Goal: Information Seeking & Learning: Learn about a topic

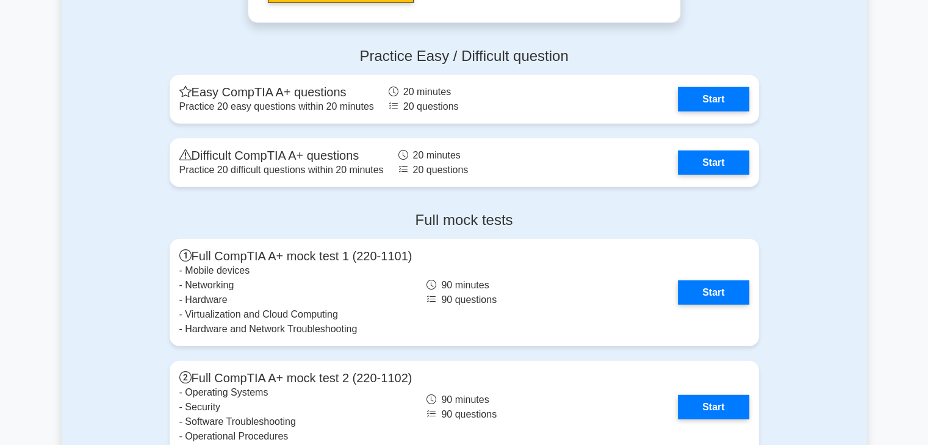
scroll to position [3356, 0]
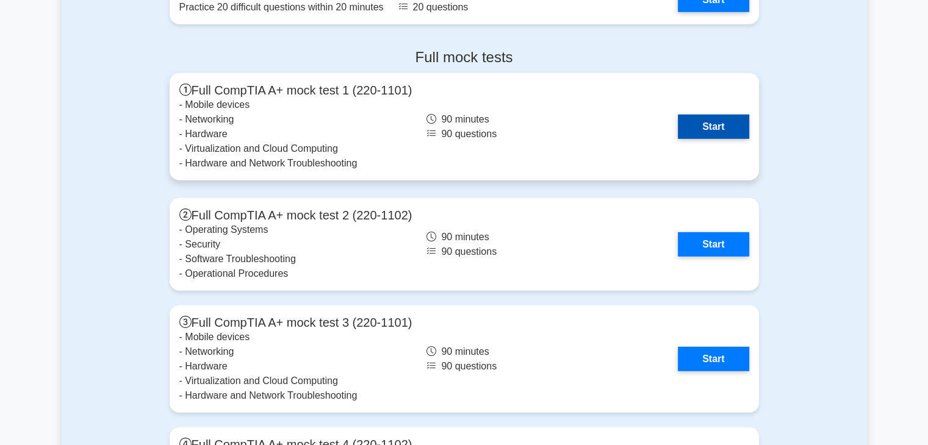
click at [678, 115] on link "Start" at bounding box center [713, 127] width 71 height 24
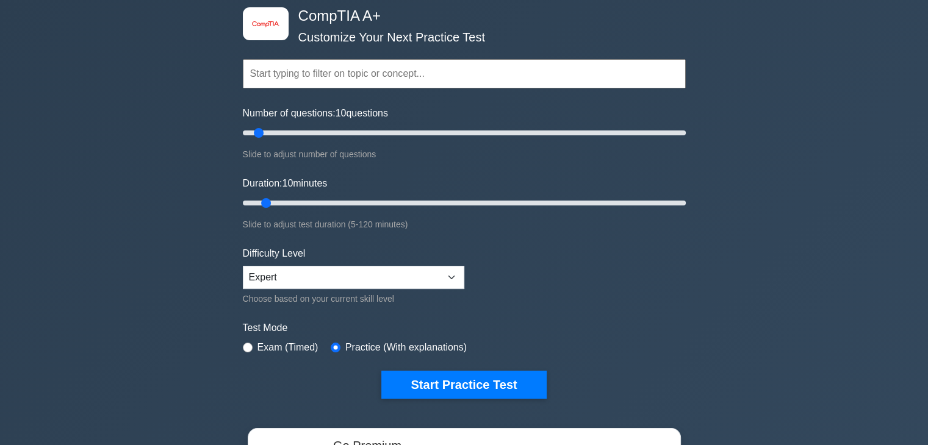
scroll to position [0, 0]
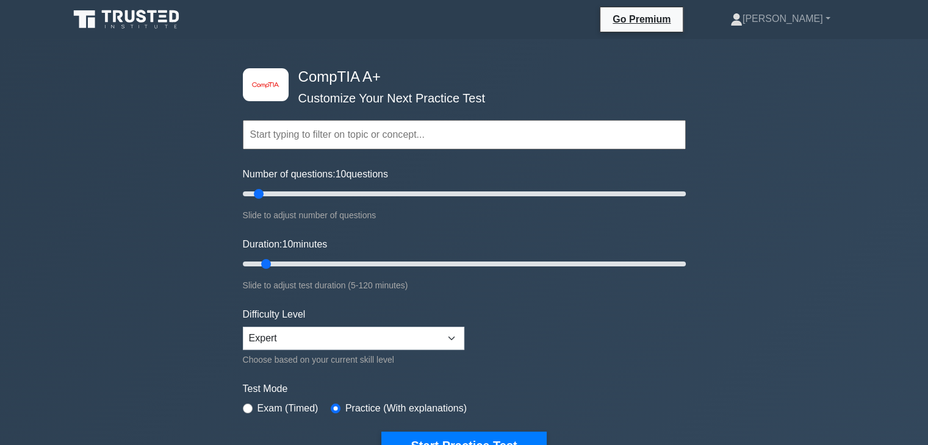
click at [317, 127] on input "text" at bounding box center [464, 134] width 443 height 29
paste input "Mobile Devices"
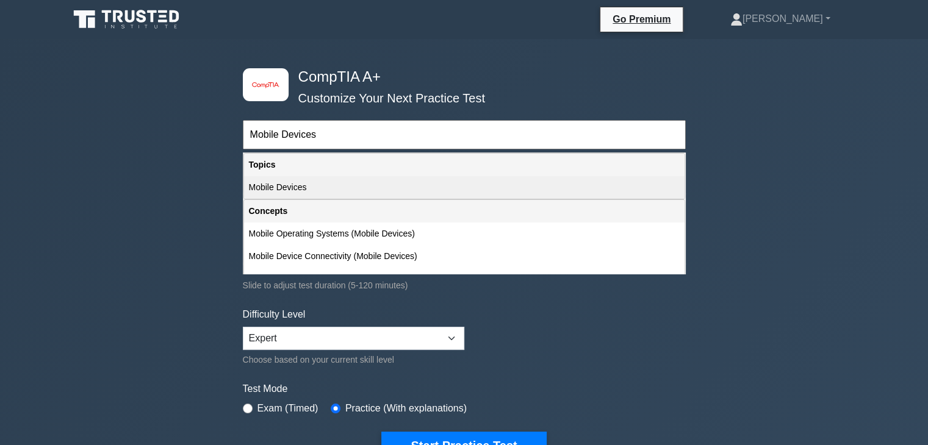
type input "Mobile Devices"
click at [295, 187] on div "Mobile Devices" at bounding box center [464, 187] width 441 height 23
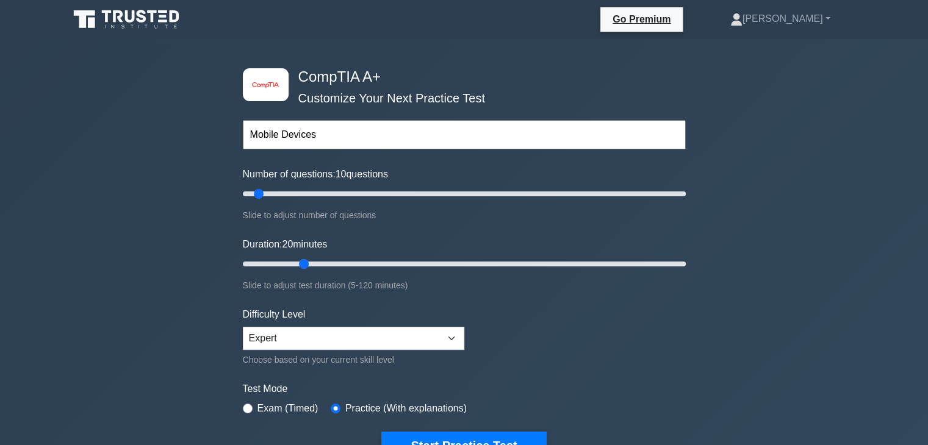
drag, startPoint x: 268, startPoint y: 262, endPoint x: 303, endPoint y: 261, distance: 34.8
type input "20"
click at [303, 261] on input "Duration: 20 minutes" at bounding box center [464, 264] width 443 height 15
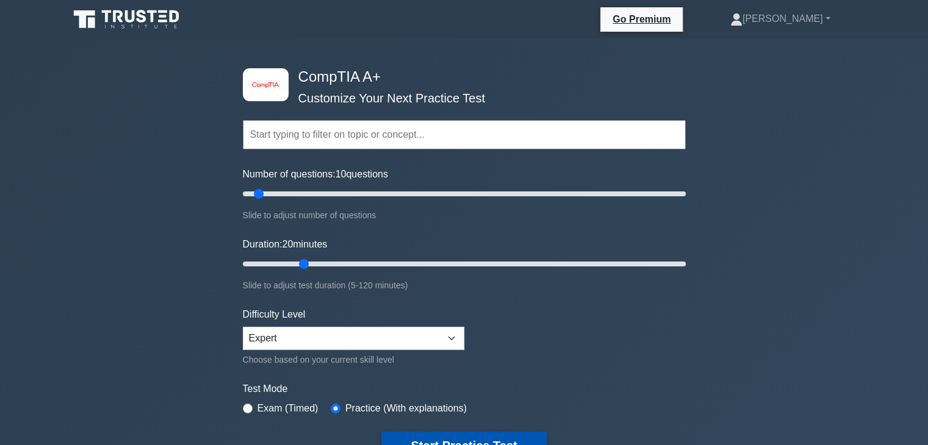
click at [484, 433] on button "Start Practice Test" at bounding box center [463, 446] width 165 height 28
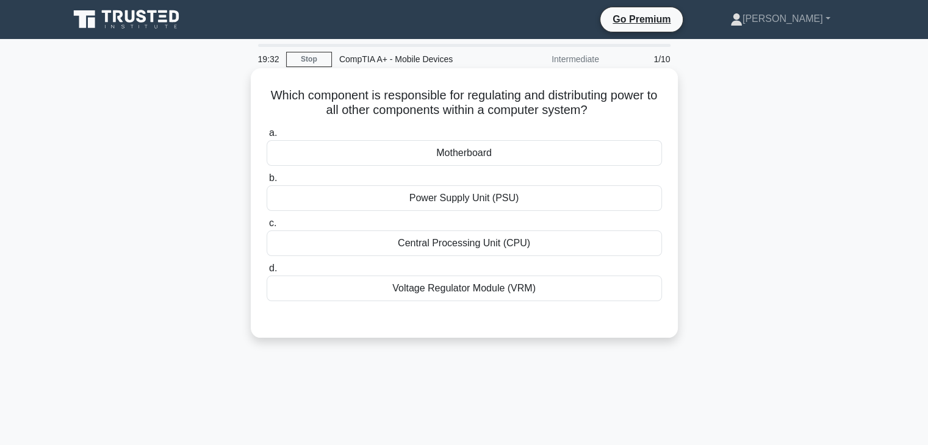
click at [463, 200] on div "Power Supply Unit (PSU)" at bounding box center [464, 199] width 395 height 26
click at [267, 182] on input "b. Power Supply Unit (PSU)" at bounding box center [267, 179] width 0 height 8
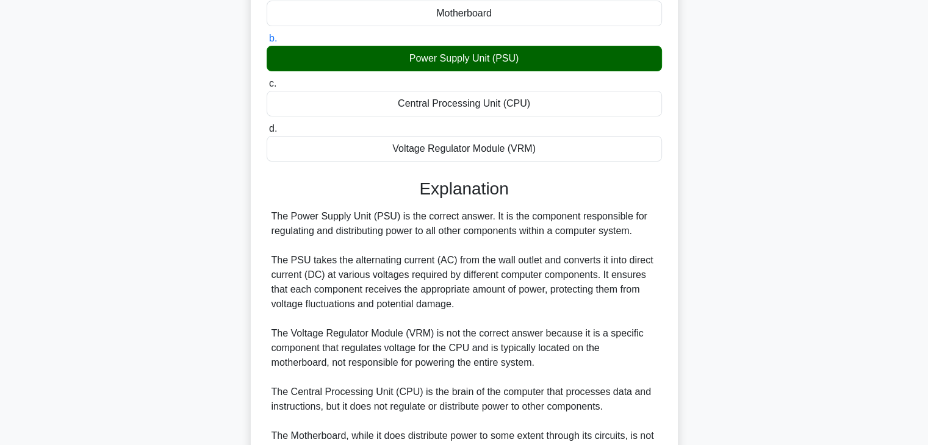
scroll to position [277, 0]
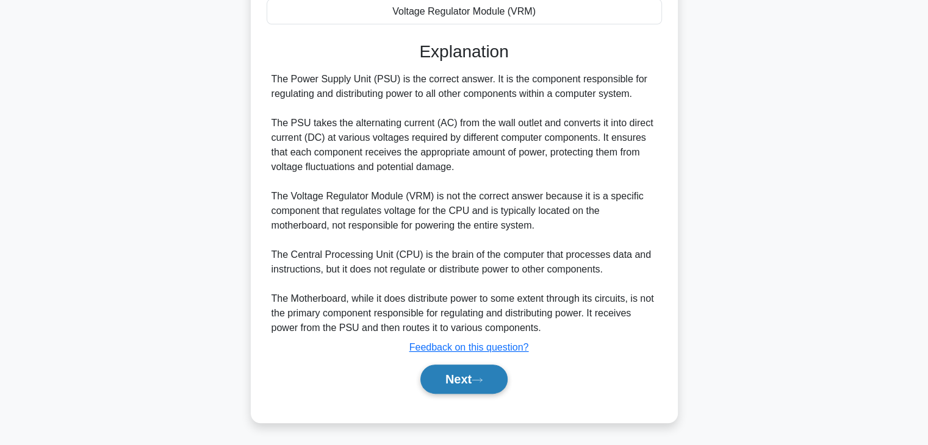
click at [472, 378] on button "Next" at bounding box center [463, 379] width 87 height 29
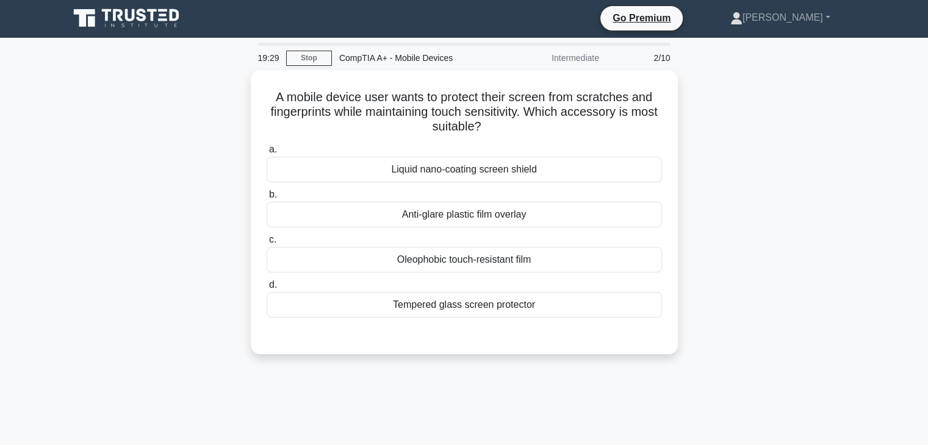
scroll to position [0, 0]
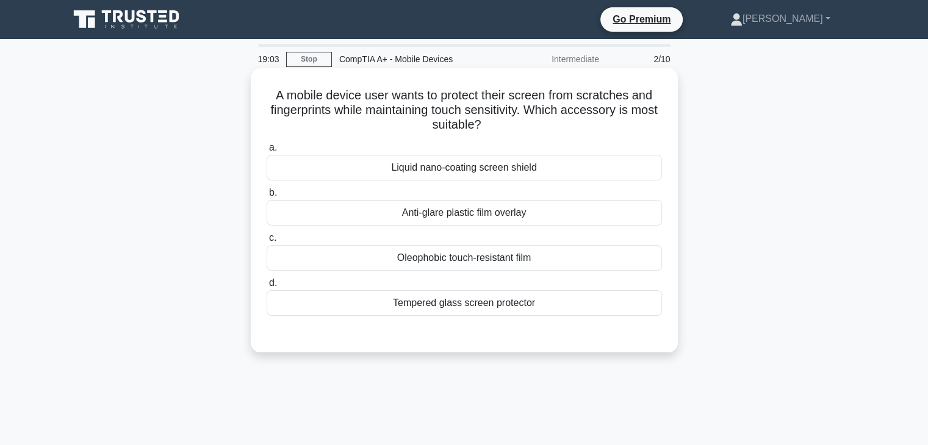
click at [525, 173] on div "Liquid nano-coating screen shield" at bounding box center [464, 168] width 395 height 26
click at [267, 152] on input "a. Liquid nano-coating screen shield" at bounding box center [267, 148] width 0 height 8
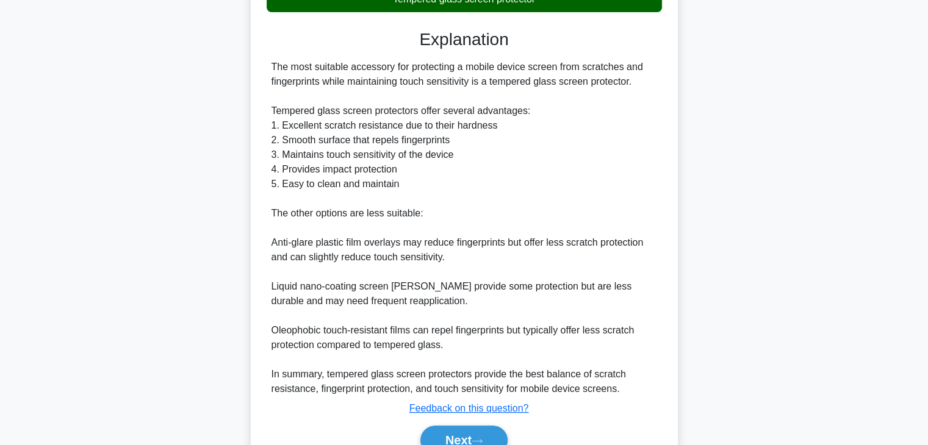
scroll to position [366, 0]
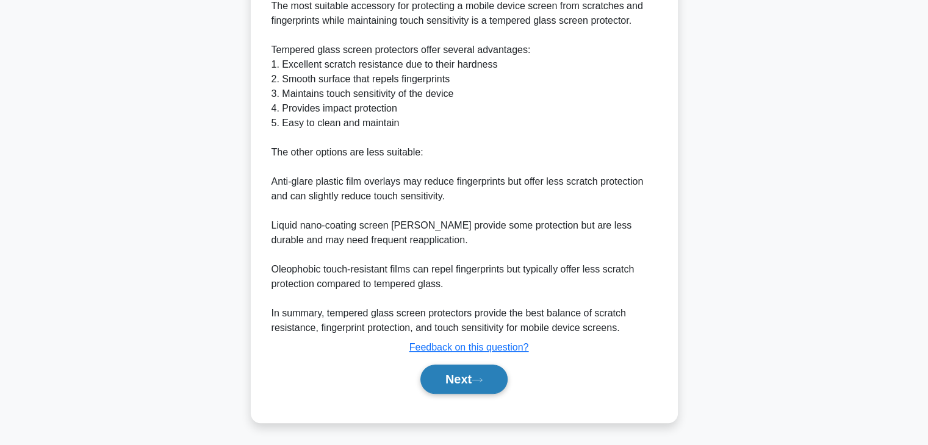
click at [470, 375] on button "Next" at bounding box center [463, 379] width 87 height 29
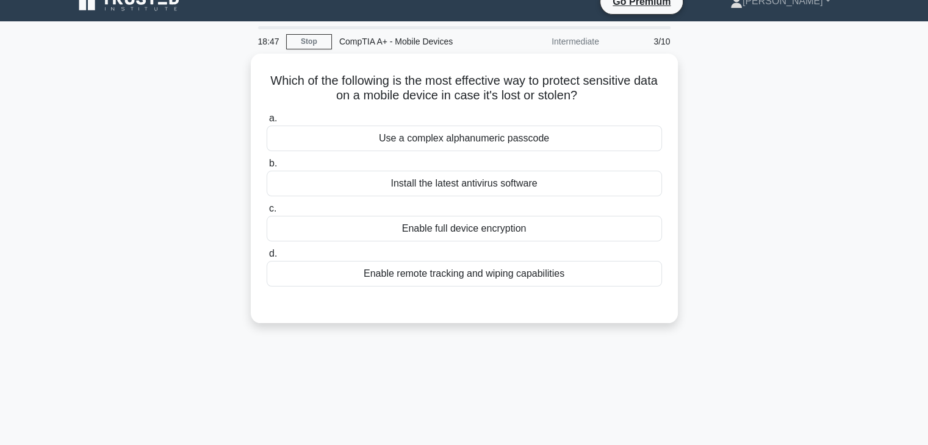
scroll to position [0, 0]
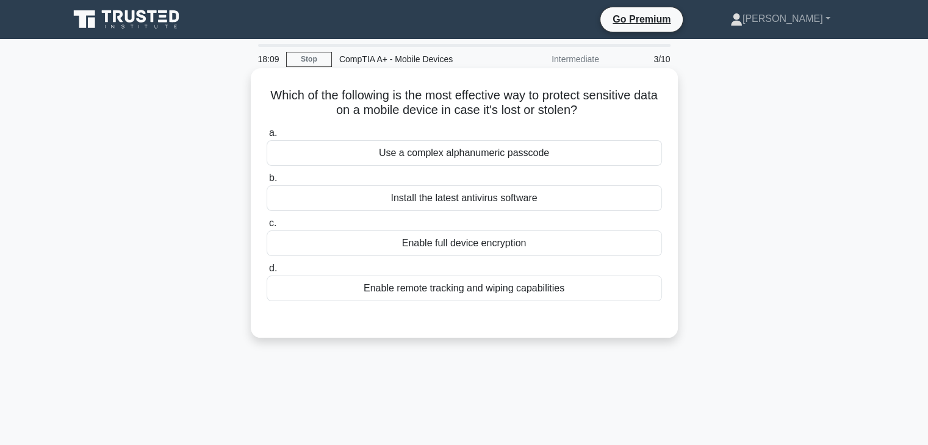
click at [456, 295] on div "Enable remote tracking and wiping capabilities" at bounding box center [464, 289] width 395 height 26
click at [267, 273] on input "d. Enable remote tracking and wiping capabilities" at bounding box center [267, 269] width 0 height 8
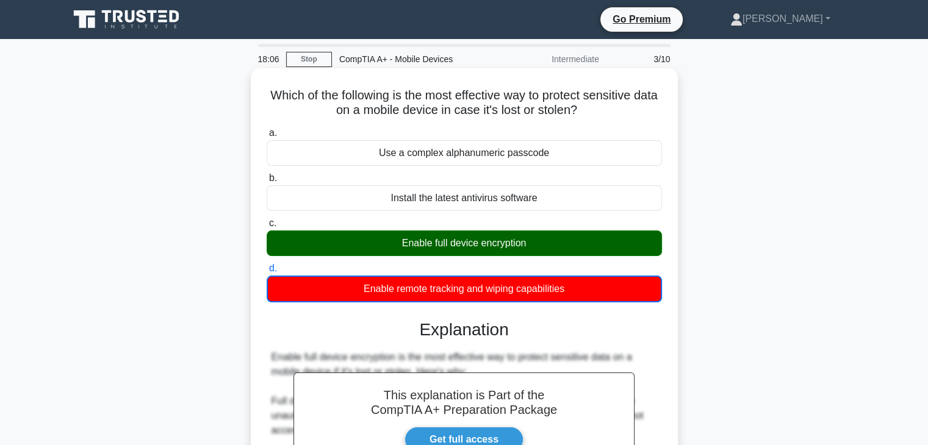
scroll to position [337, 0]
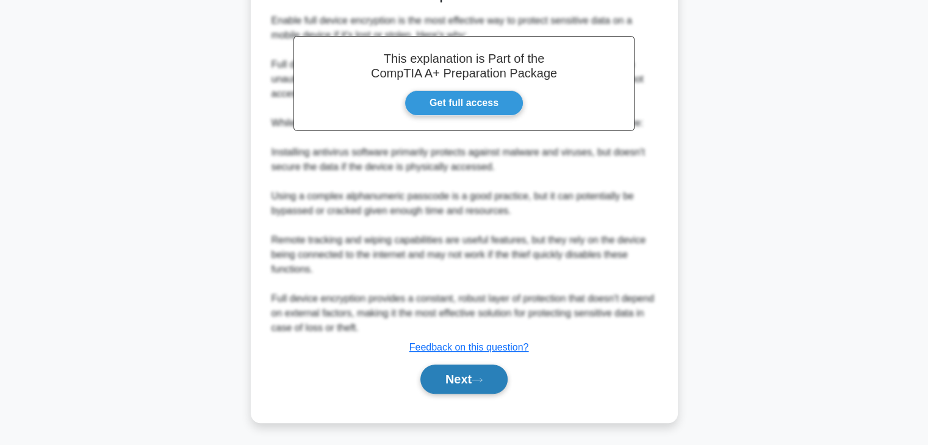
click at [481, 375] on button "Next" at bounding box center [463, 379] width 87 height 29
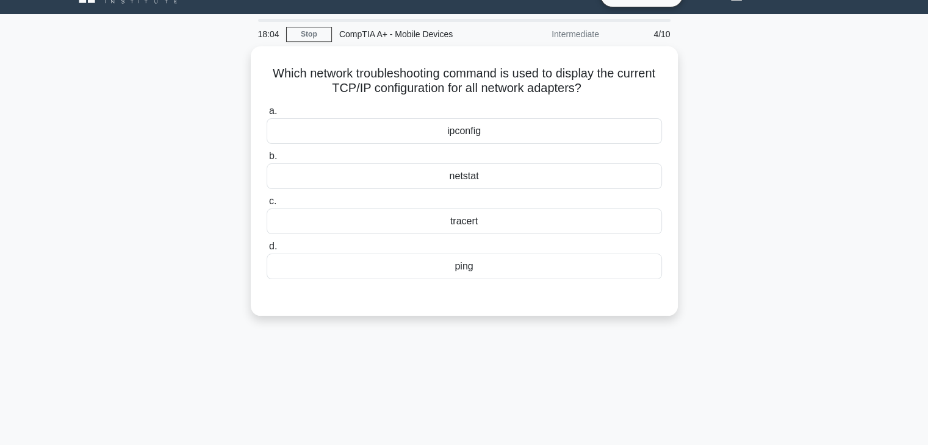
scroll to position [0, 0]
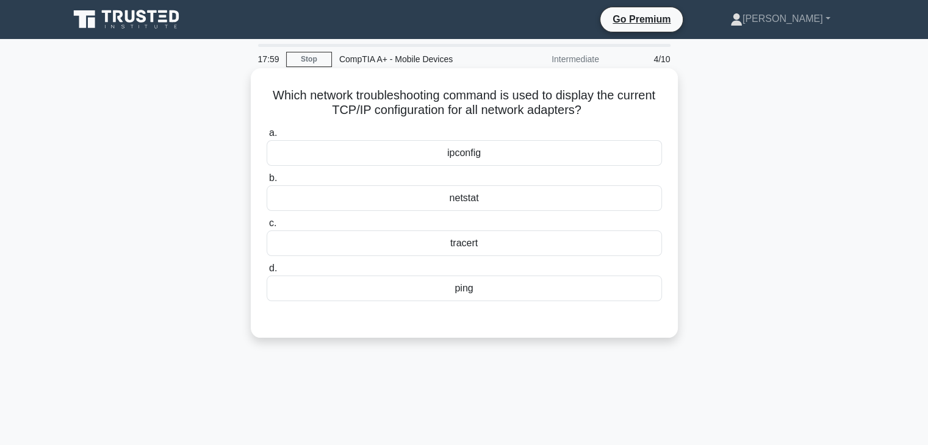
click at [502, 154] on div "ipconfig" at bounding box center [464, 153] width 395 height 26
click at [267, 137] on input "a. ipconfig" at bounding box center [267, 133] width 0 height 8
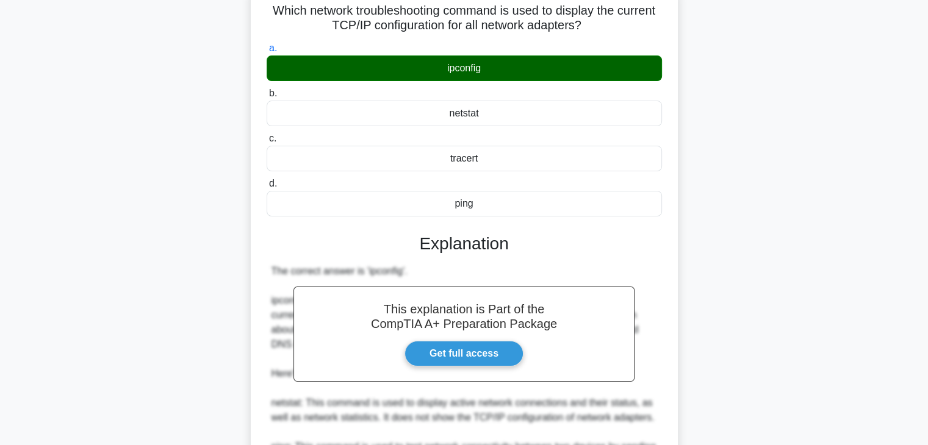
scroll to position [244, 0]
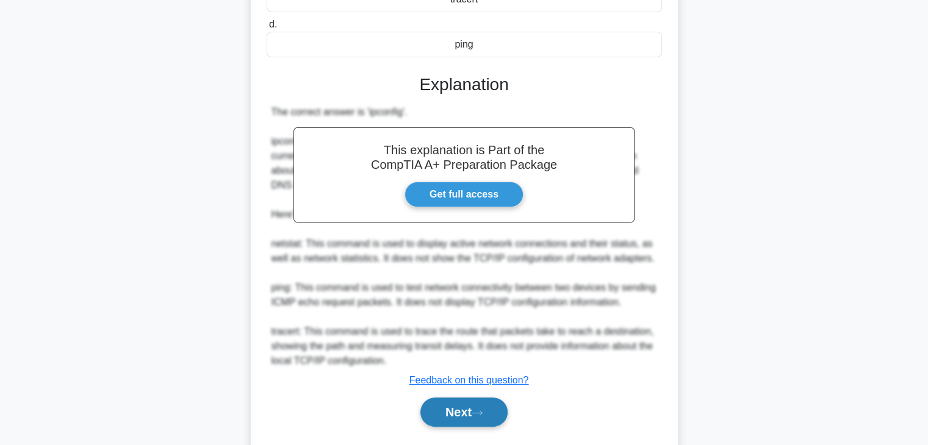
click at [484, 406] on button "Next" at bounding box center [463, 412] width 87 height 29
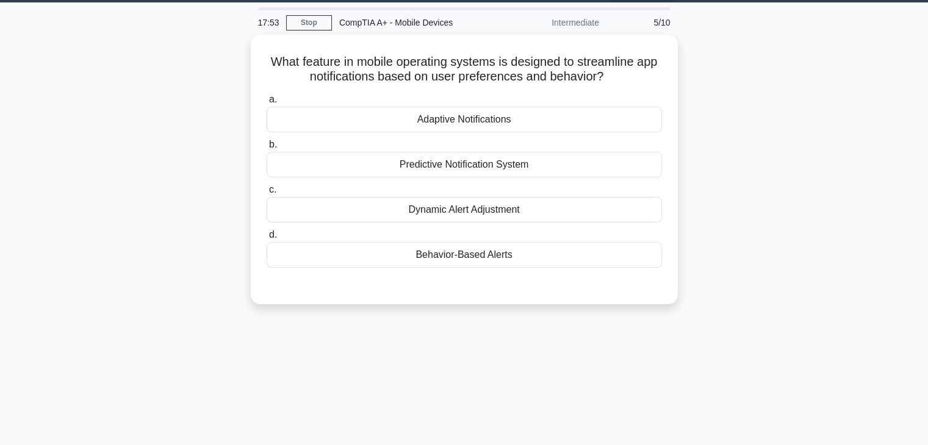
scroll to position [0, 0]
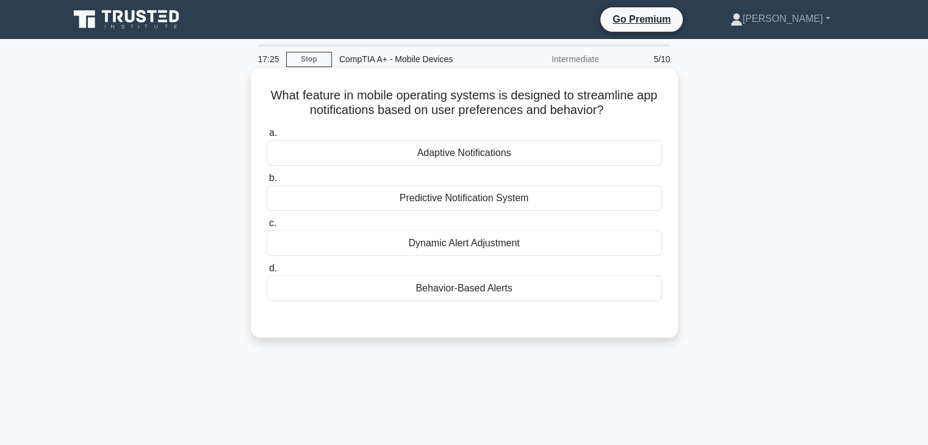
click at [543, 157] on div "Adaptive Notifications" at bounding box center [464, 153] width 395 height 26
click at [267, 137] on input "a. Adaptive Notifications" at bounding box center [267, 133] width 0 height 8
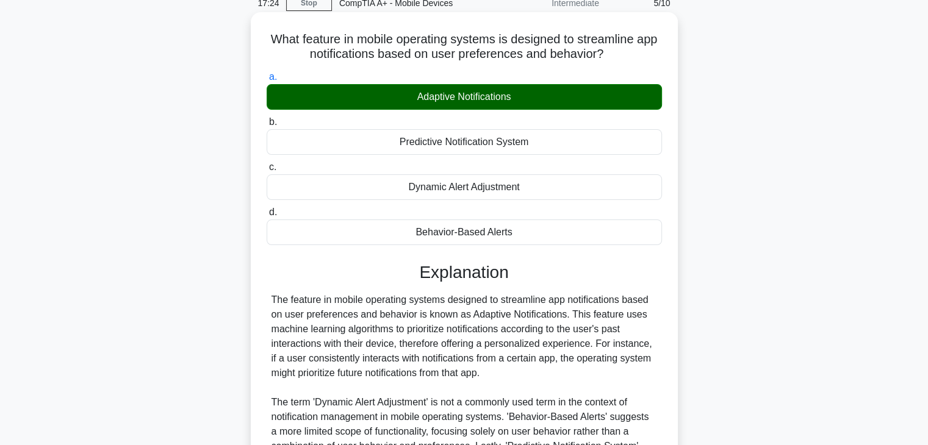
scroll to position [218, 0]
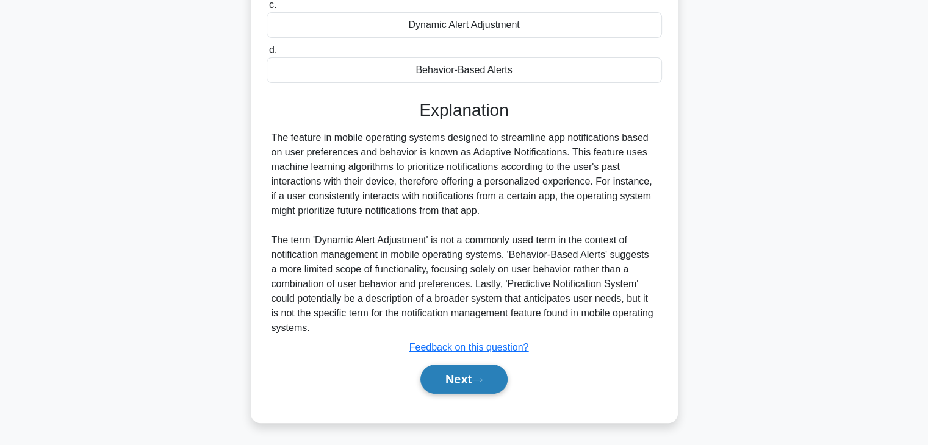
click at [483, 379] on icon at bounding box center [477, 380] width 11 height 7
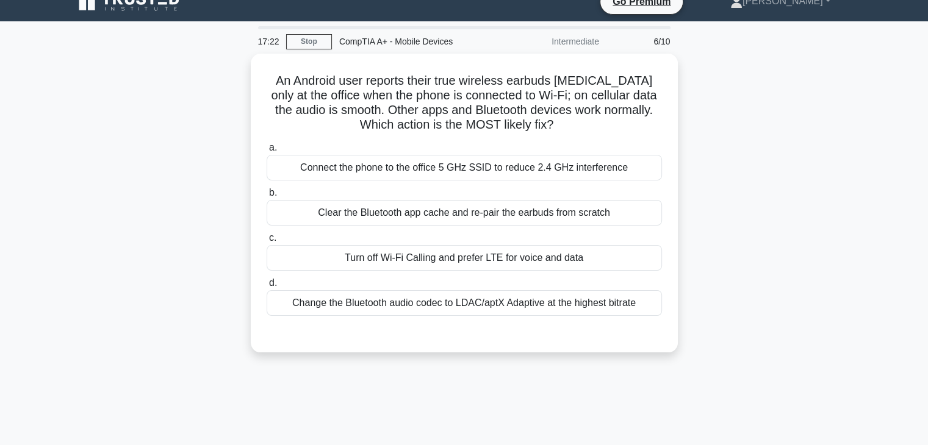
scroll to position [0, 0]
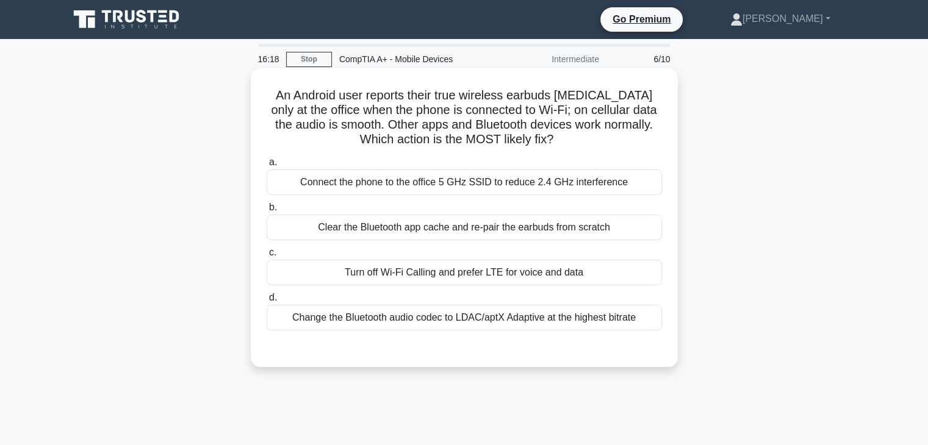
click at [609, 231] on div "Clear the Bluetooth app cache and re‑pair the earbuds from scratch" at bounding box center [464, 228] width 395 height 26
click at [267, 212] on input "b. Clear the Bluetooth app cache and re‑pair the earbuds from scratch" at bounding box center [267, 208] width 0 height 8
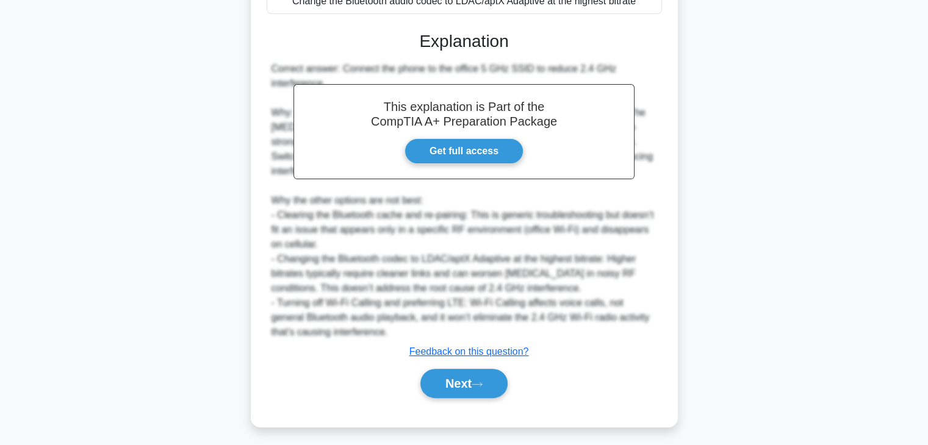
scroll to position [322, 0]
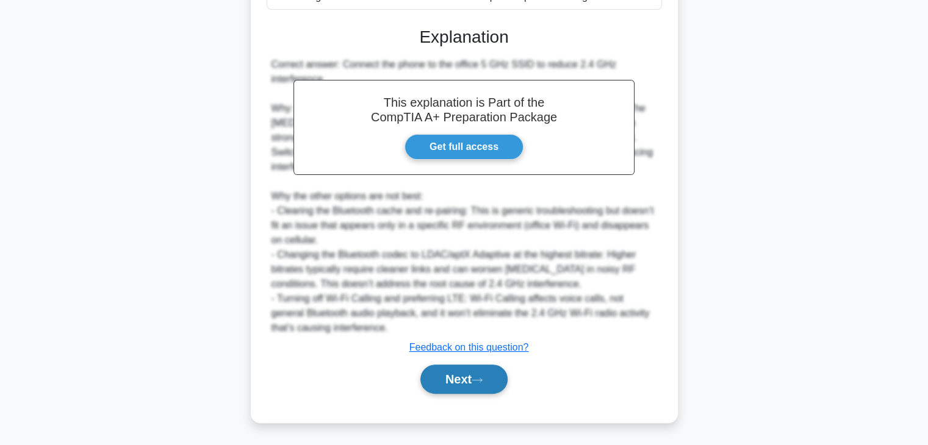
click at [471, 375] on button "Next" at bounding box center [463, 379] width 87 height 29
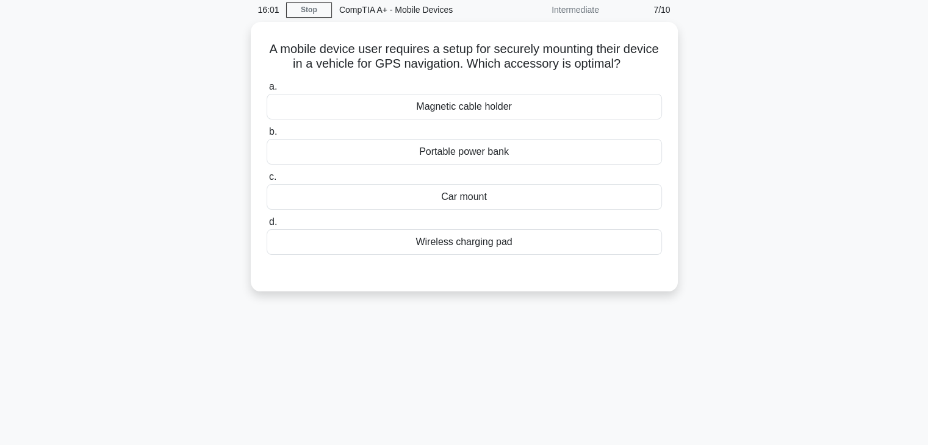
scroll to position [0, 0]
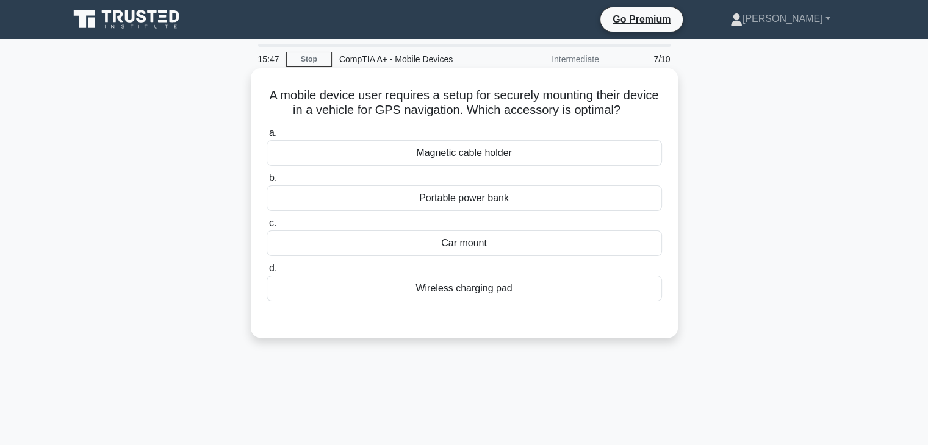
click at [469, 247] on div "Car mount" at bounding box center [464, 244] width 395 height 26
click at [267, 228] on input "c. Car mount" at bounding box center [267, 224] width 0 height 8
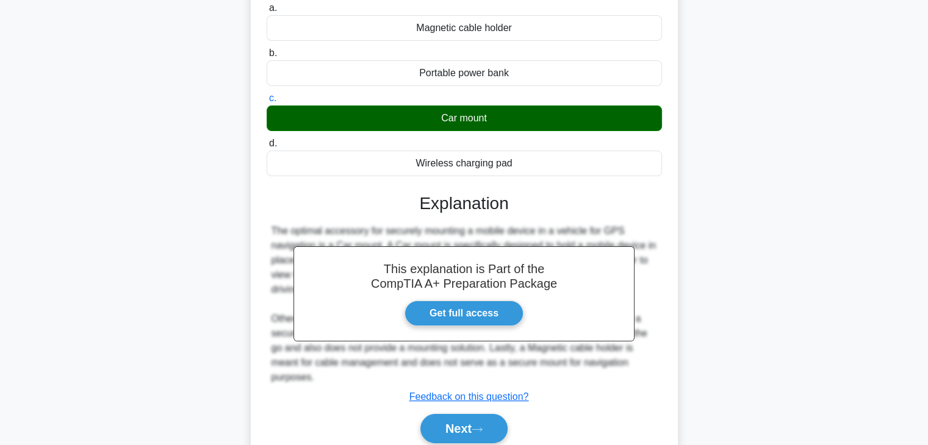
scroll to position [214, 0]
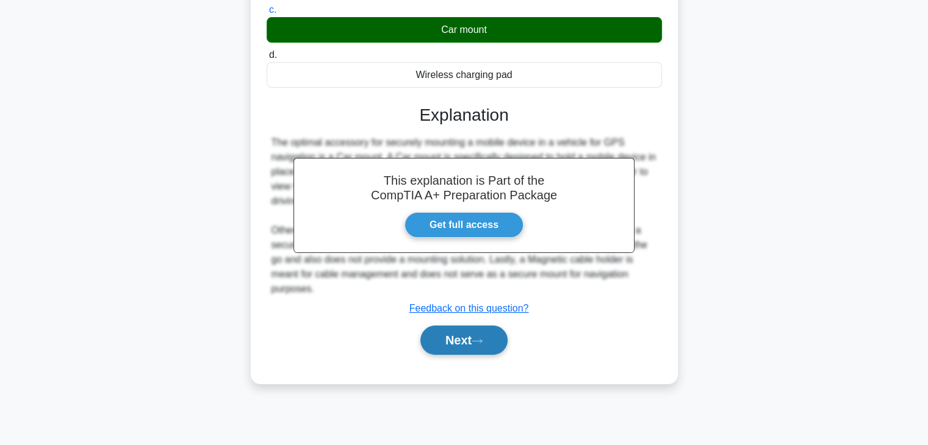
click at [494, 340] on button "Next" at bounding box center [463, 340] width 87 height 29
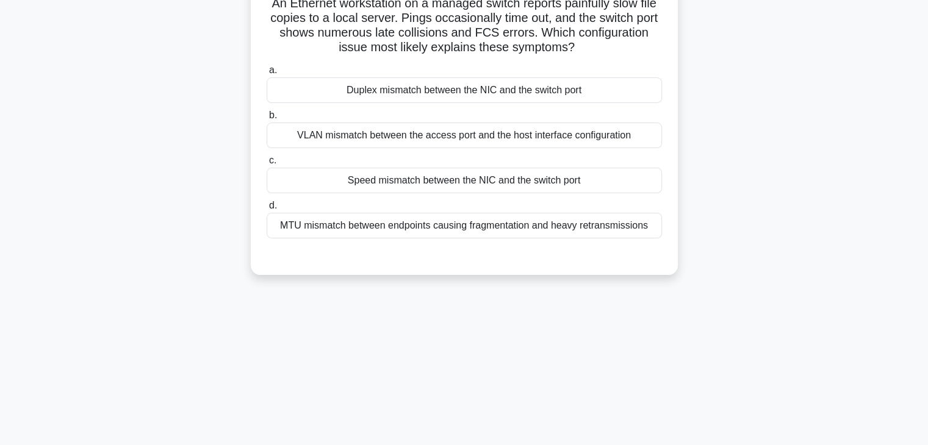
scroll to position [0, 0]
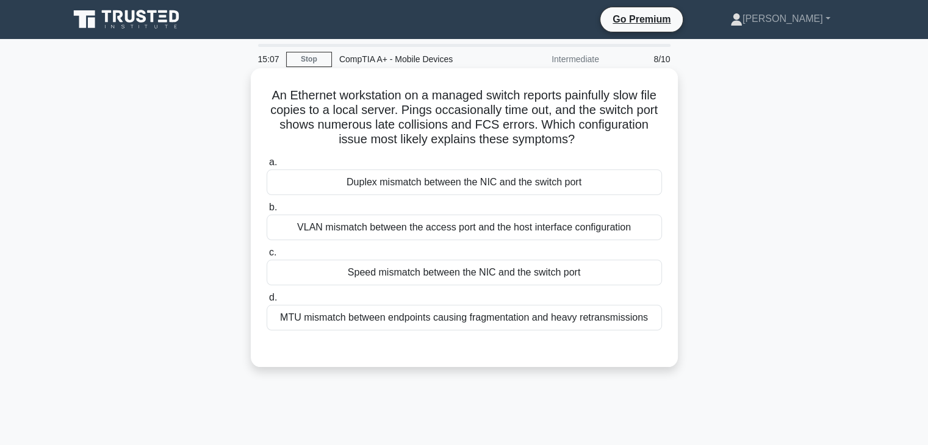
click at [415, 191] on div "Duplex mismatch between the NIC and the switch port" at bounding box center [464, 183] width 395 height 26
click at [267, 167] on input "a. Duplex mismatch between the NIC and the switch port" at bounding box center [267, 163] width 0 height 8
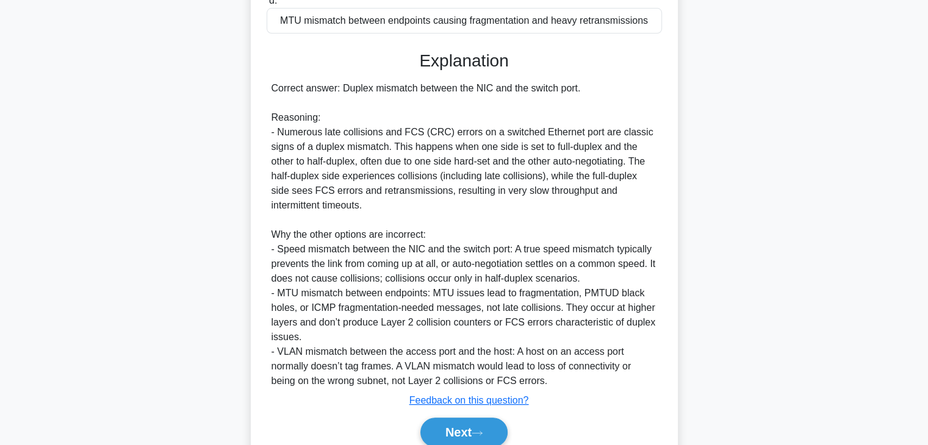
scroll to position [305, 0]
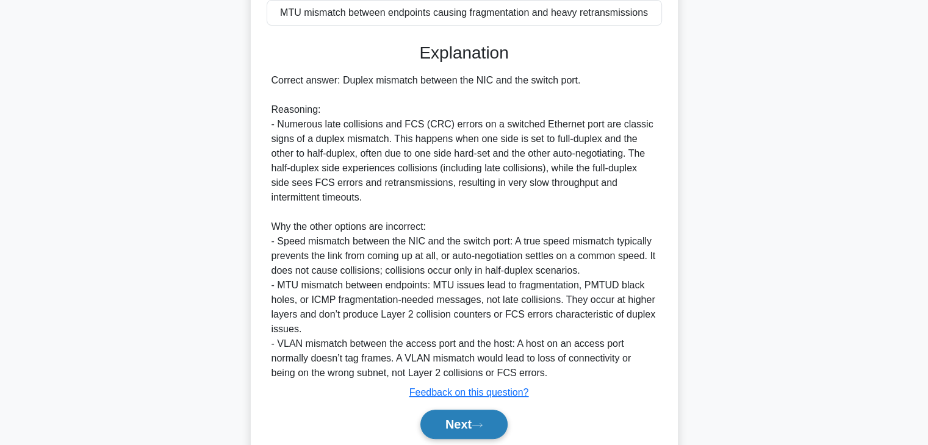
click at [479, 428] on button "Next" at bounding box center [463, 424] width 87 height 29
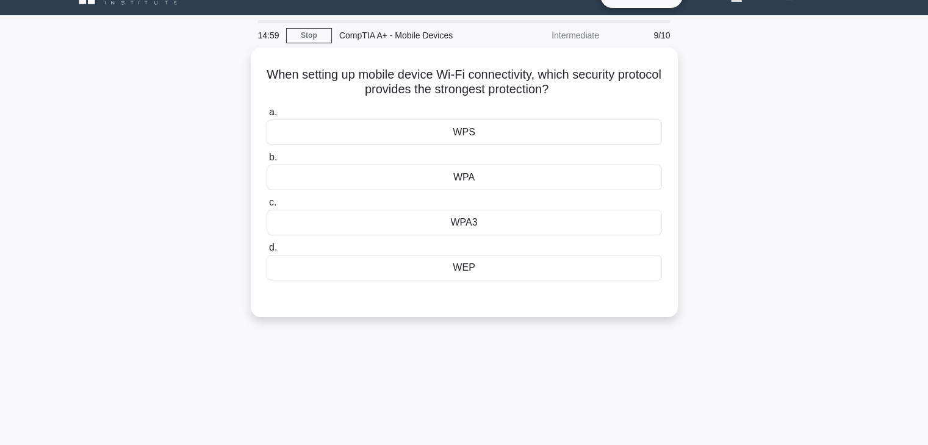
scroll to position [0, 0]
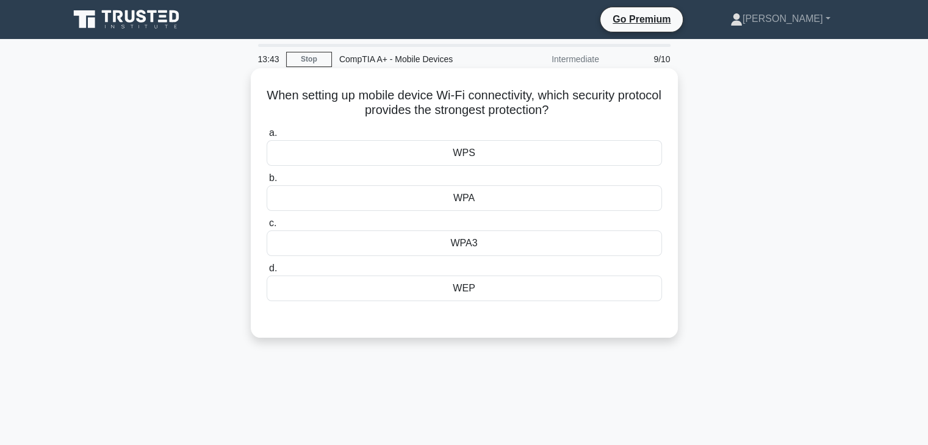
click at [458, 242] on div "WPA3" at bounding box center [464, 244] width 395 height 26
click at [267, 228] on input "c. WPA3" at bounding box center [267, 224] width 0 height 8
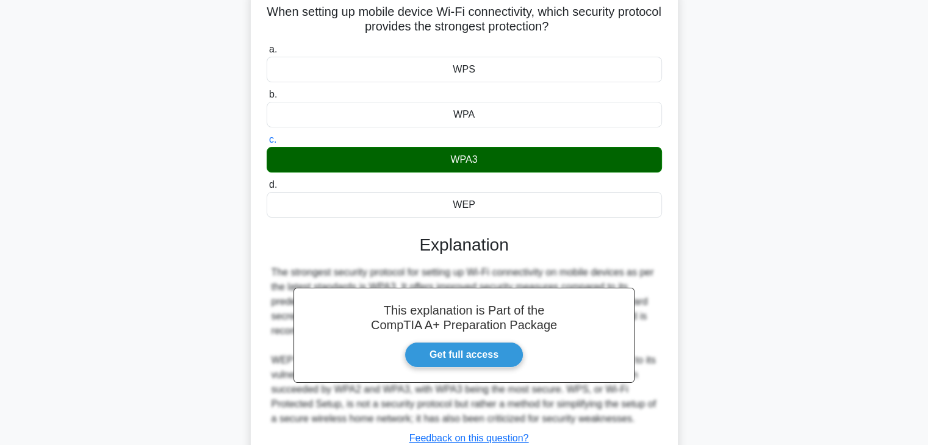
scroll to position [214, 0]
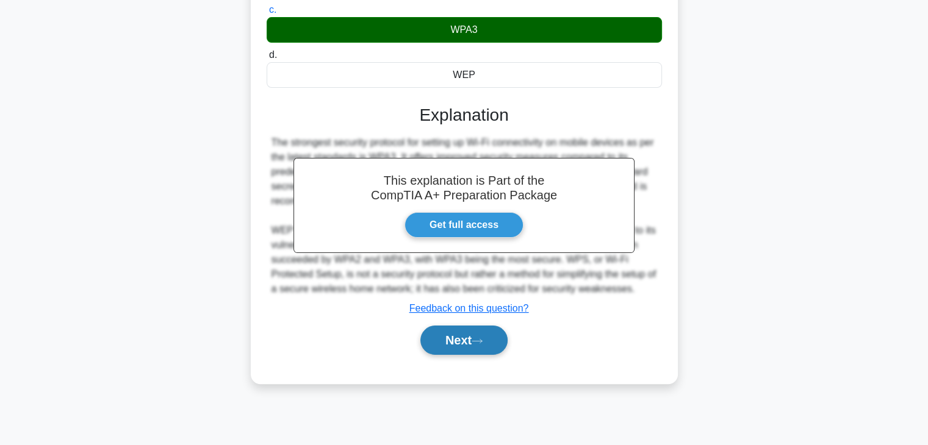
click at [488, 340] on button "Next" at bounding box center [463, 340] width 87 height 29
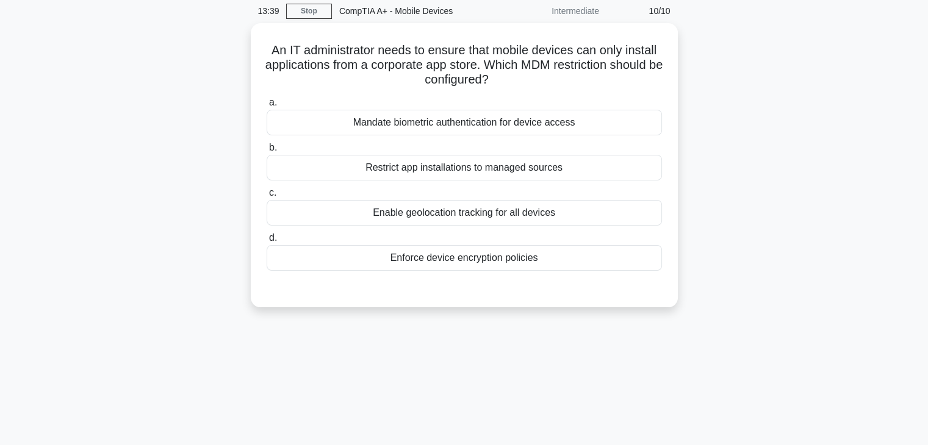
scroll to position [0, 0]
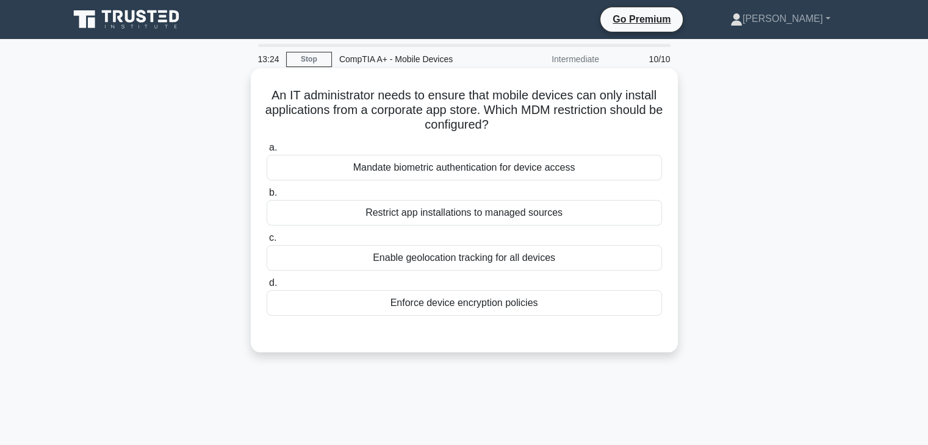
click at [485, 220] on div "Restrict app installations to managed sources" at bounding box center [464, 213] width 395 height 26
click at [267, 197] on input "b. Restrict app installations to managed sources" at bounding box center [267, 193] width 0 height 8
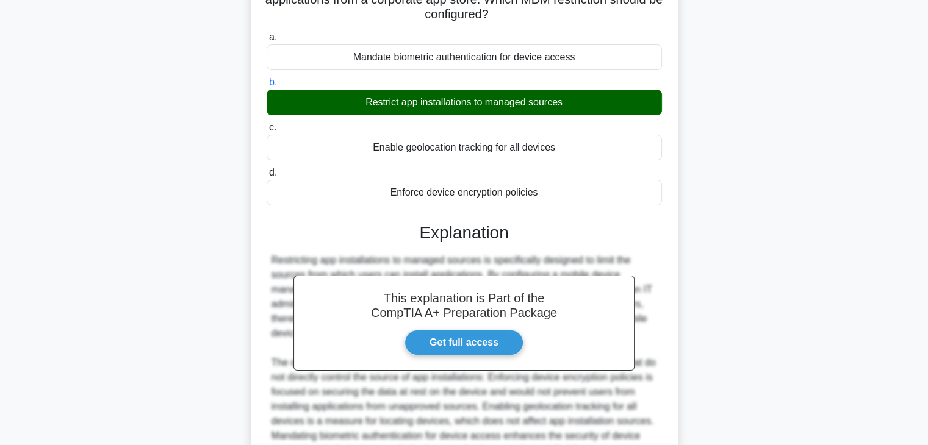
scroll to position [233, 0]
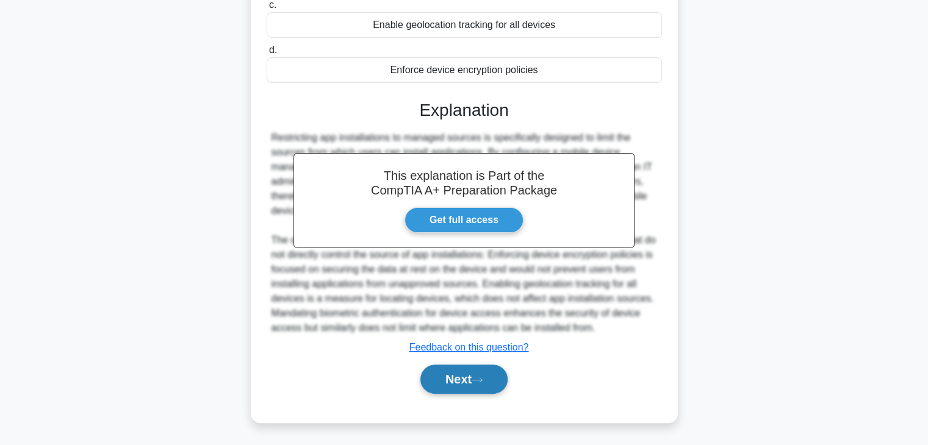
click at [454, 389] on button "Next" at bounding box center [463, 379] width 87 height 29
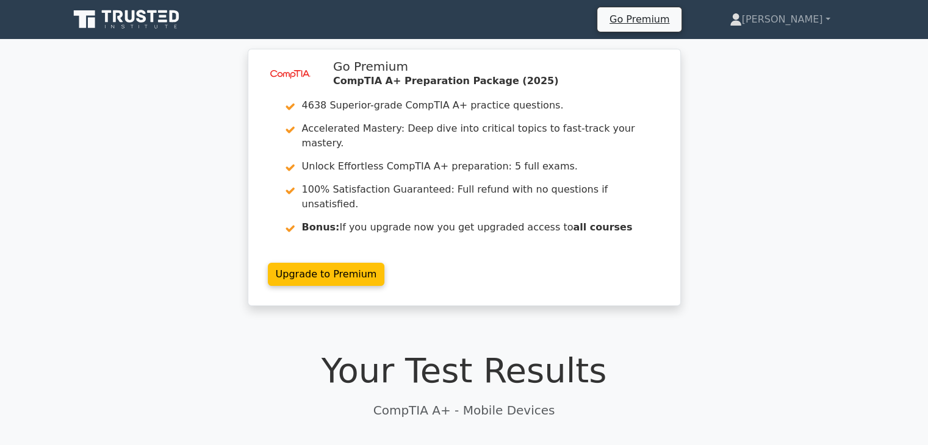
click at [139, 20] on icon at bounding box center [142, 16] width 10 height 13
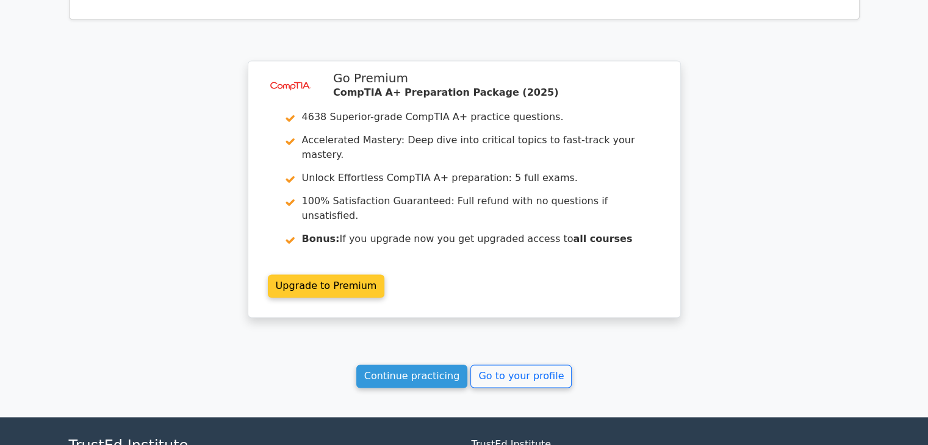
scroll to position [1897, 0]
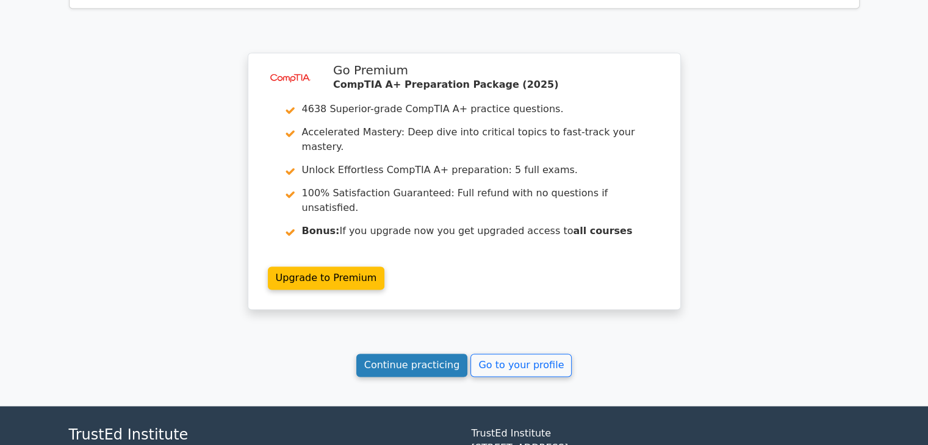
click at [439, 354] on link "Continue practicing" at bounding box center [412, 365] width 112 height 23
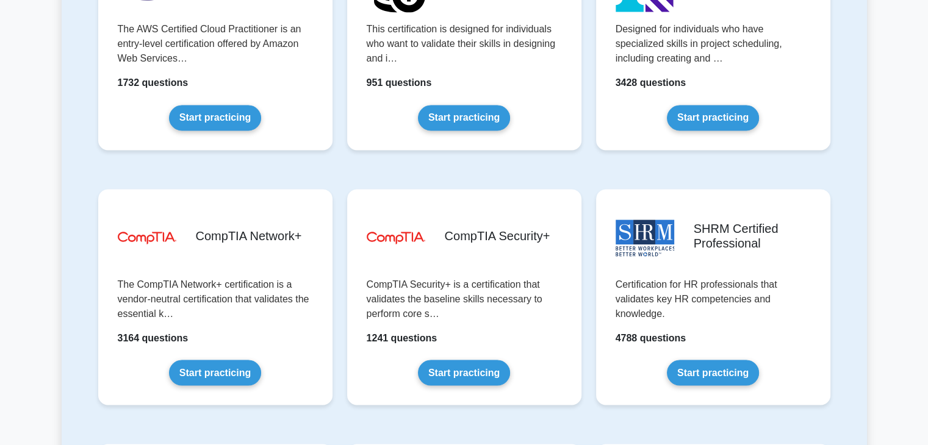
scroll to position [1770, 0]
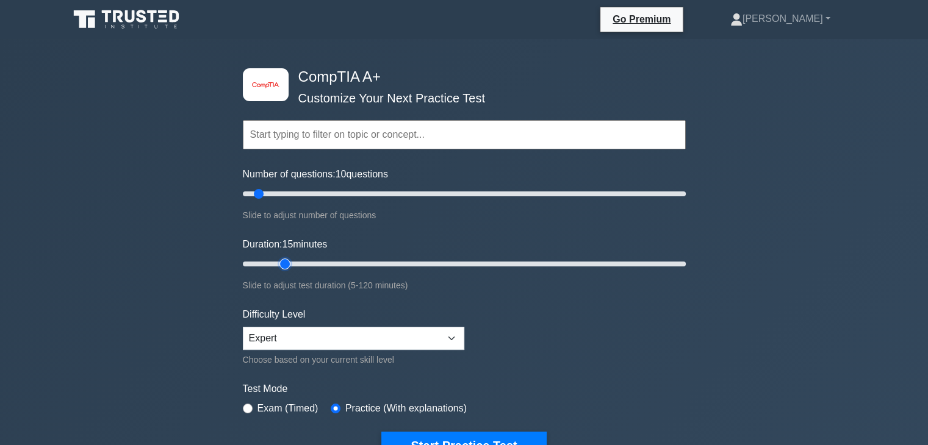
type input "15"
click at [294, 263] on input "Duration: 15 minutes" at bounding box center [464, 264] width 443 height 15
click at [331, 130] on input "text" at bounding box center [464, 134] width 443 height 29
paste input "Networking"
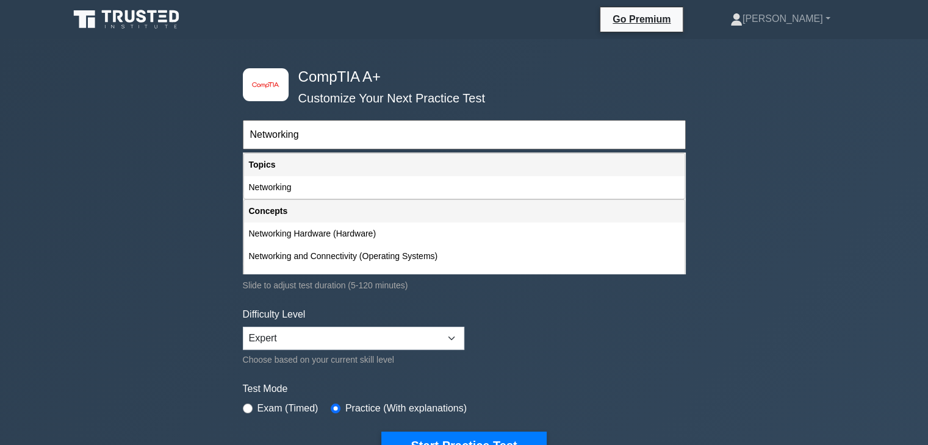
type input "Networking"
click at [381, 432] on button "Start Practice Test" at bounding box center [463, 446] width 165 height 28
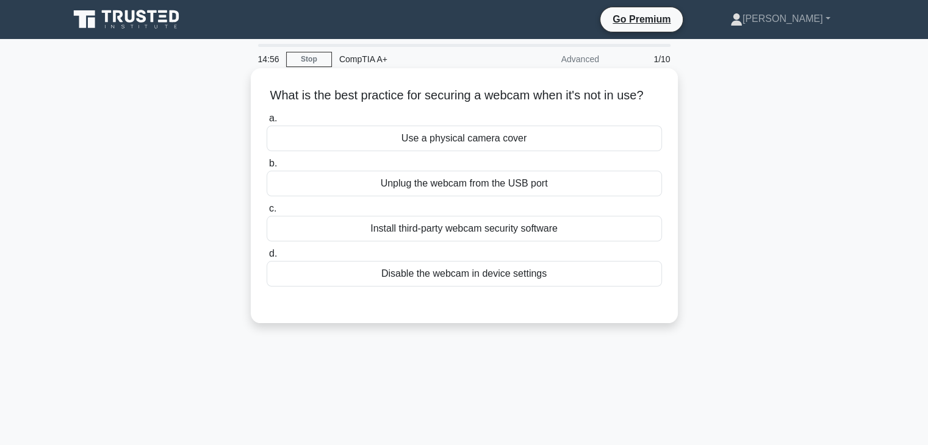
click at [456, 151] on div "Use a physical camera cover" at bounding box center [464, 139] width 395 height 26
click at [267, 123] on input "a. Use a physical camera cover" at bounding box center [267, 119] width 0 height 8
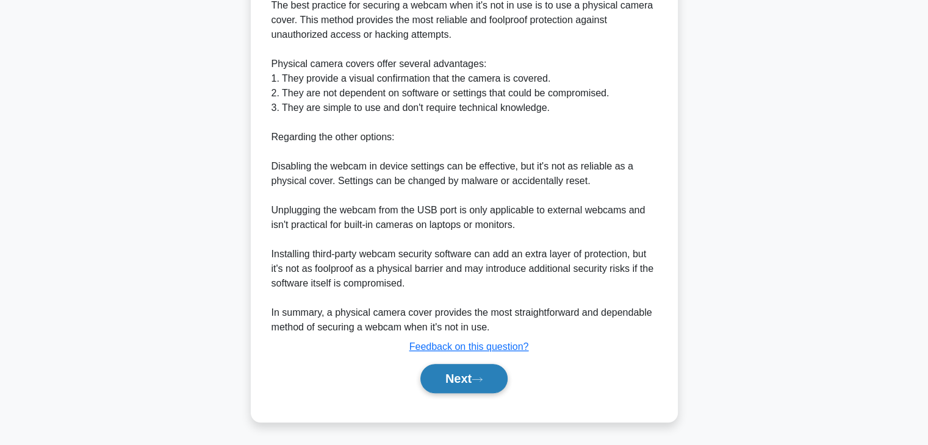
click at [467, 379] on button "Next" at bounding box center [463, 378] width 87 height 29
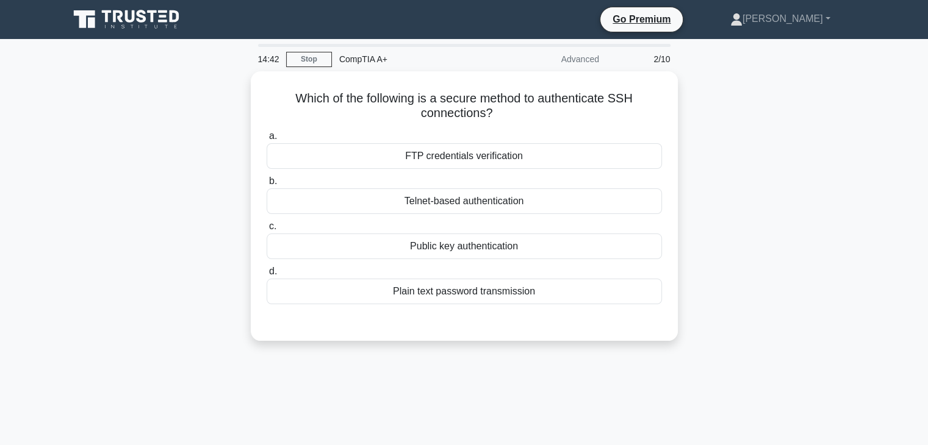
drag, startPoint x: 688, startPoint y: 160, endPoint x: 707, endPoint y: 96, distance: 66.8
click at [707, 96] on div "Which of the following is a secure method to authenticate SSH connections? .spi…" at bounding box center [464, 213] width 805 height 284
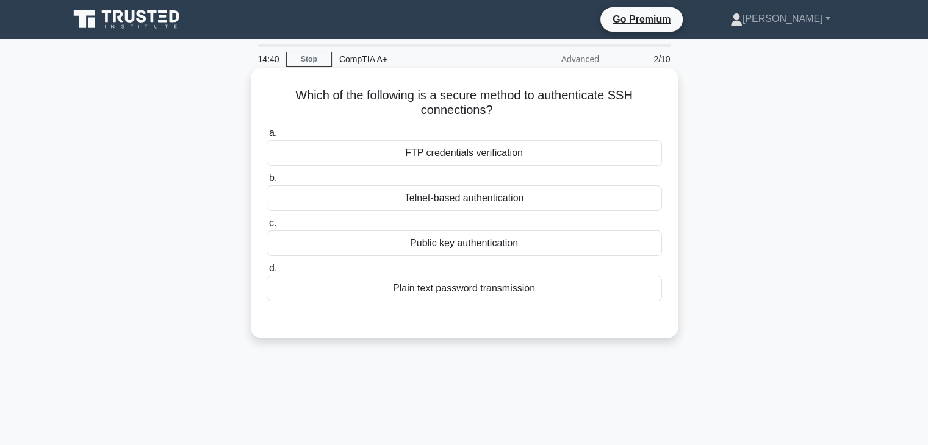
click at [568, 156] on div "FTP credentials verification" at bounding box center [464, 153] width 395 height 26
click at [267, 137] on input "a. FTP credentials verification" at bounding box center [267, 133] width 0 height 8
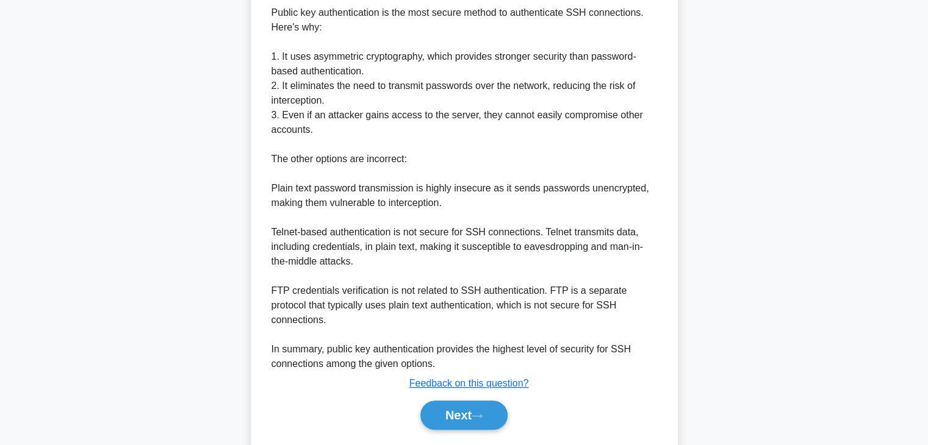
scroll to position [366, 0]
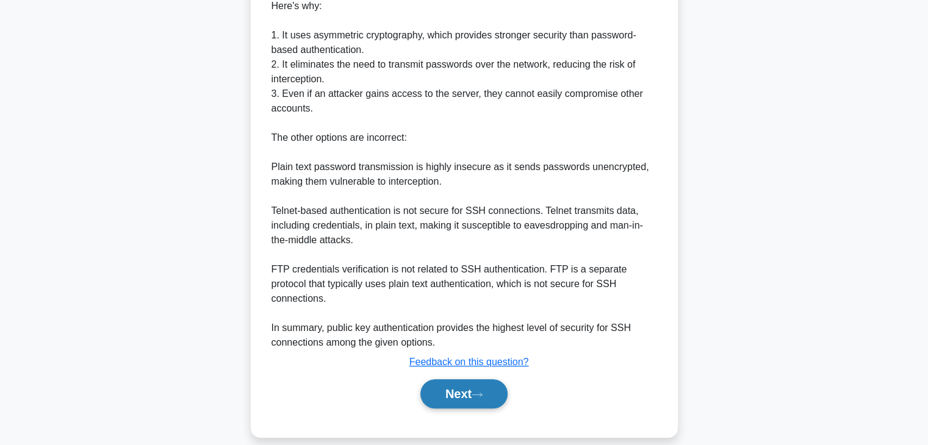
click at [463, 380] on button "Next" at bounding box center [463, 394] width 87 height 29
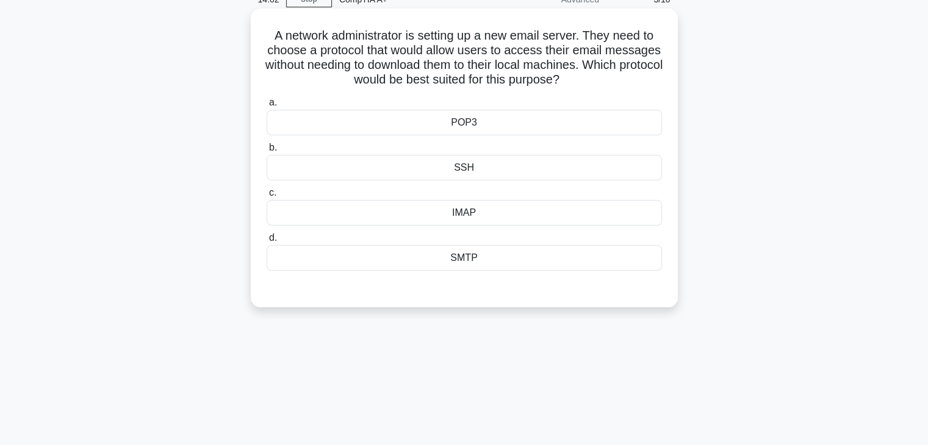
scroll to position [0, 0]
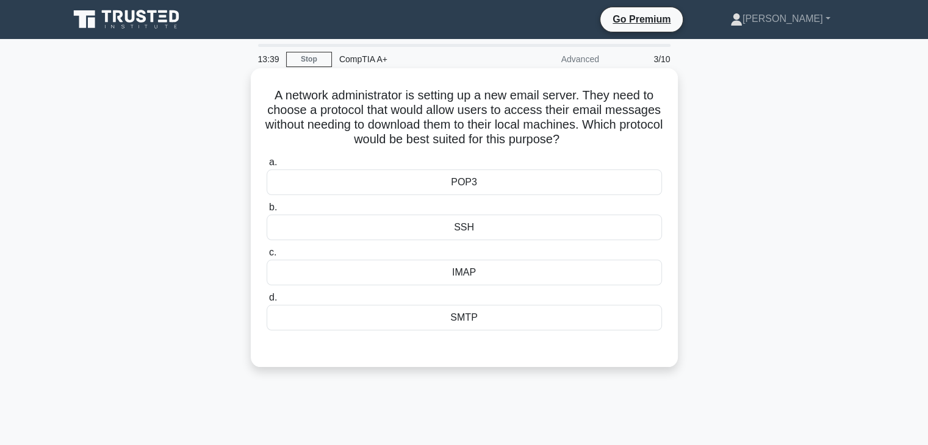
click at [405, 276] on div "IMAP" at bounding box center [464, 273] width 395 height 26
click at [267, 257] on input "c. IMAP" at bounding box center [267, 253] width 0 height 8
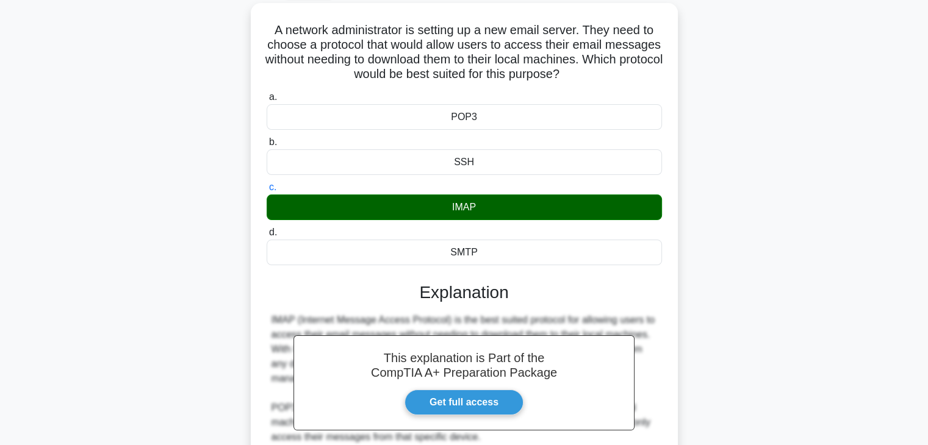
scroll to position [262, 0]
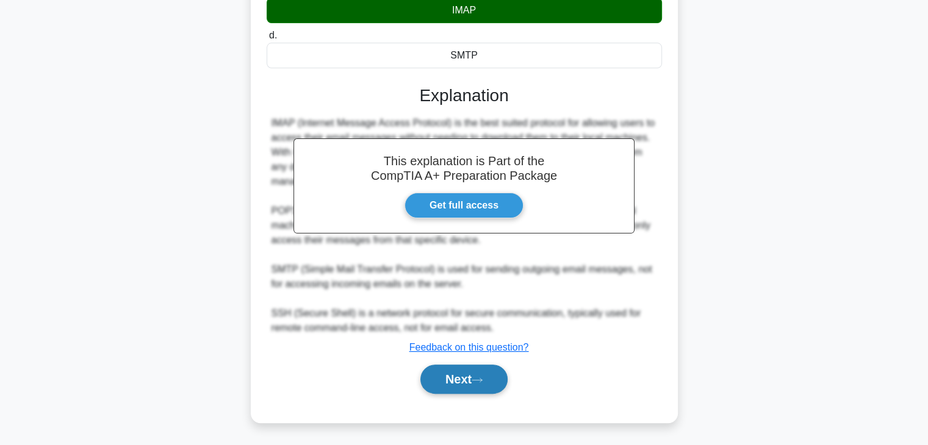
click at [478, 380] on icon at bounding box center [477, 380] width 11 height 7
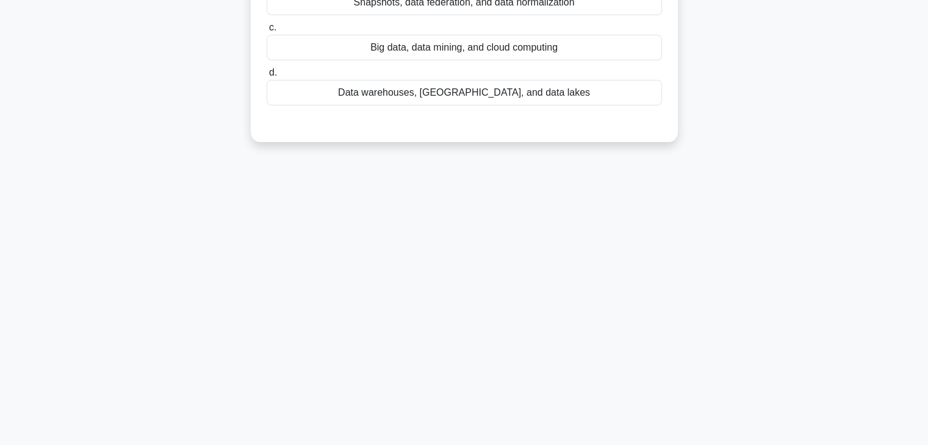
scroll to position [0, 0]
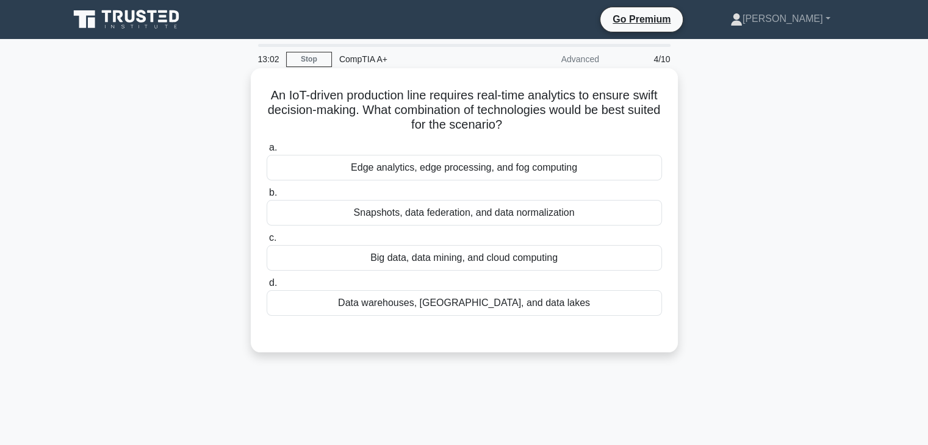
click at [478, 178] on div "Edge analytics, edge processing, and fog computing" at bounding box center [464, 168] width 395 height 26
click at [267, 152] on input "a. Edge analytics, edge processing, and fog computing" at bounding box center [267, 148] width 0 height 8
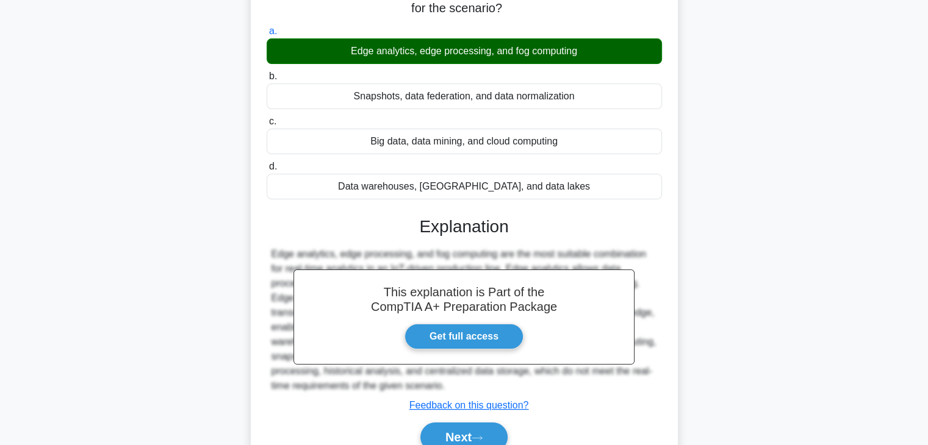
scroll to position [214, 0]
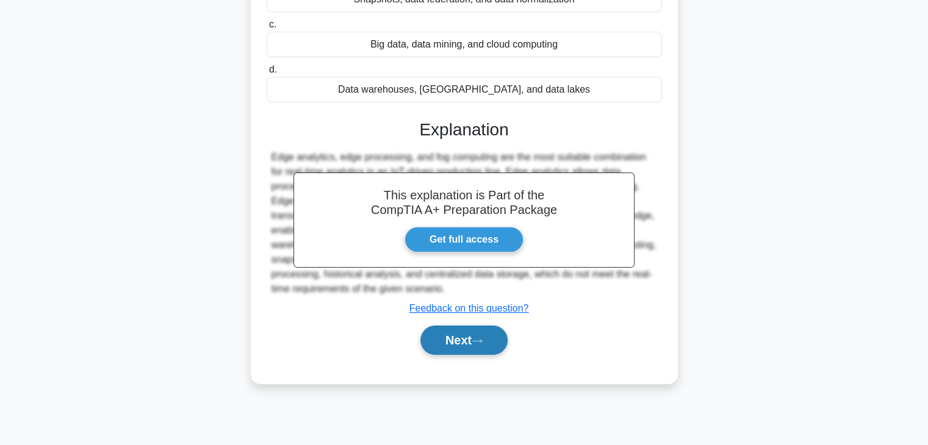
click at [496, 331] on button "Next" at bounding box center [463, 340] width 87 height 29
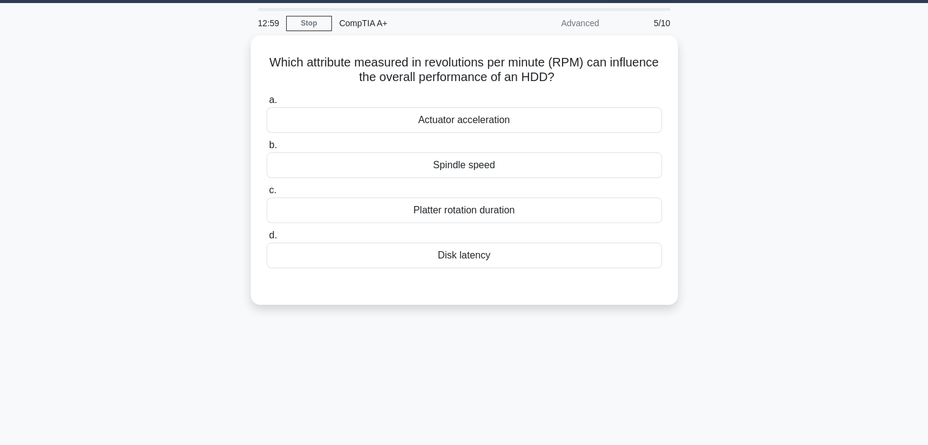
scroll to position [0, 0]
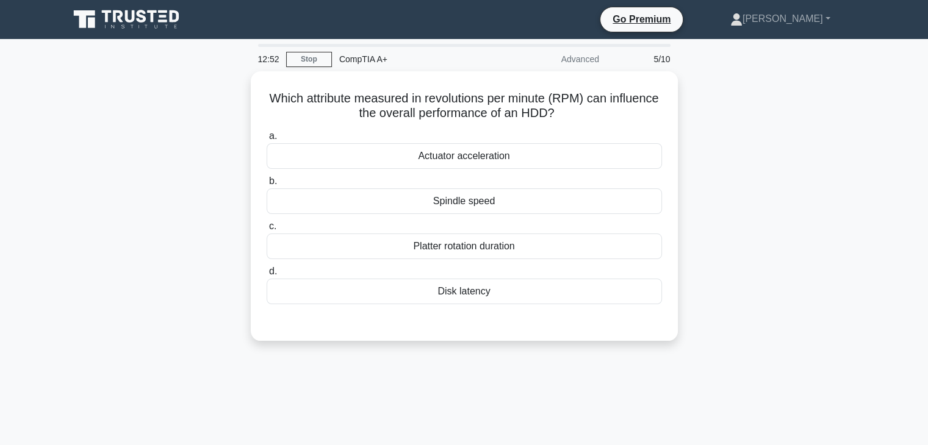
drag, startPoint x: 722, startPoint y: 216, endPoint x: 739, endPoint y: 117, distance: 100.3
click at [739, 117] on div "Which attribute measured in revolutions per minute (RPM) can influence the over…" at bounding box center [464, 213] width 805 height 284
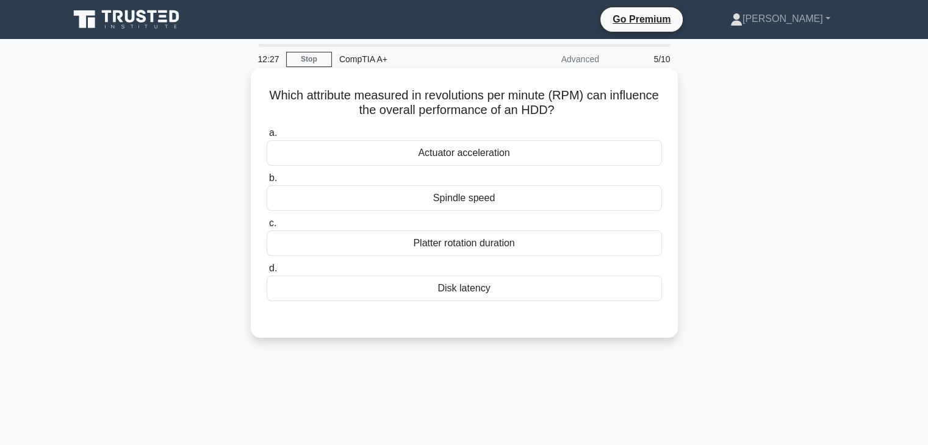
click at [474, 159] on div "Actuator acceleration" at bounding box center [464, 153] width 395 height 26
click at [267, 137] on input "a. Actuator acceleration" at bounding box center [267, 133] width 0 height 8
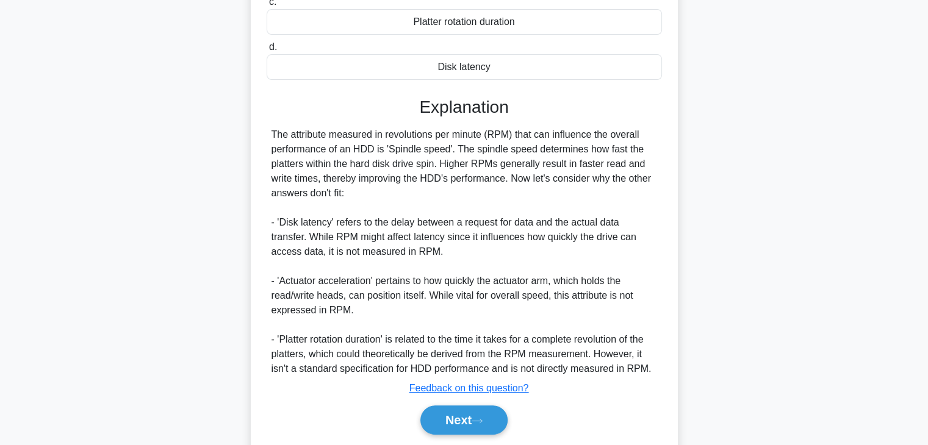
scroll to position [244, 0]
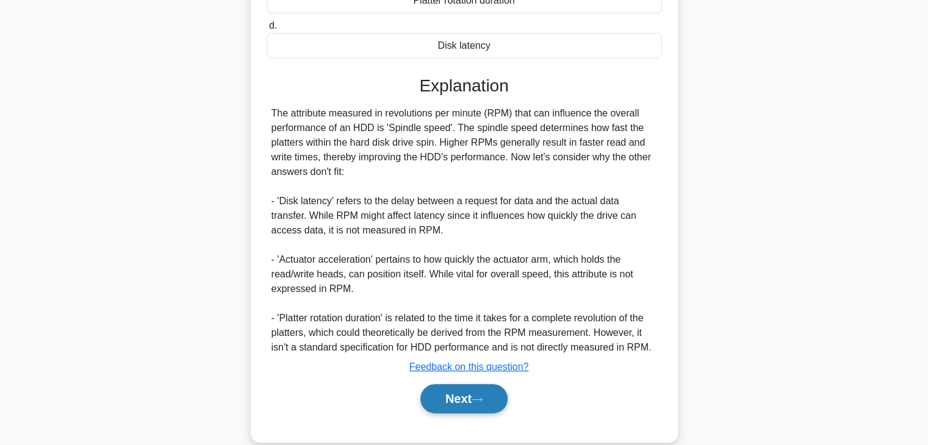
click at [459, 396] on button "Next" at bounding box center [463, 398] width 87 height 29
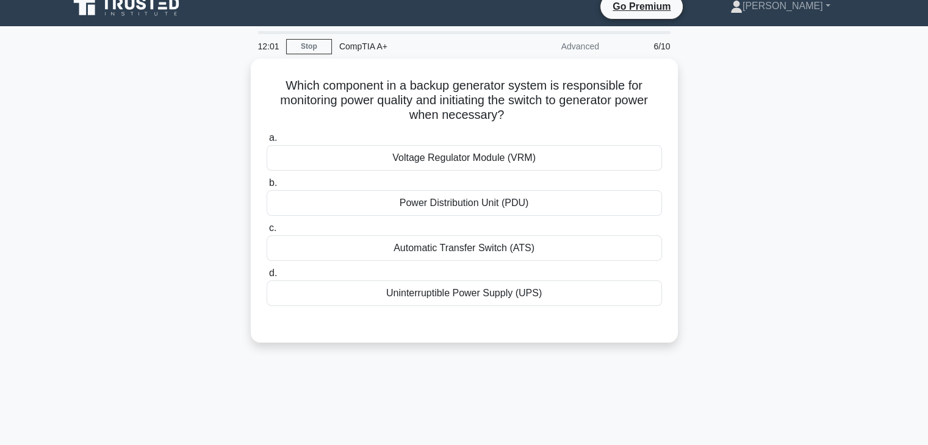
scroll to position [0, 0]
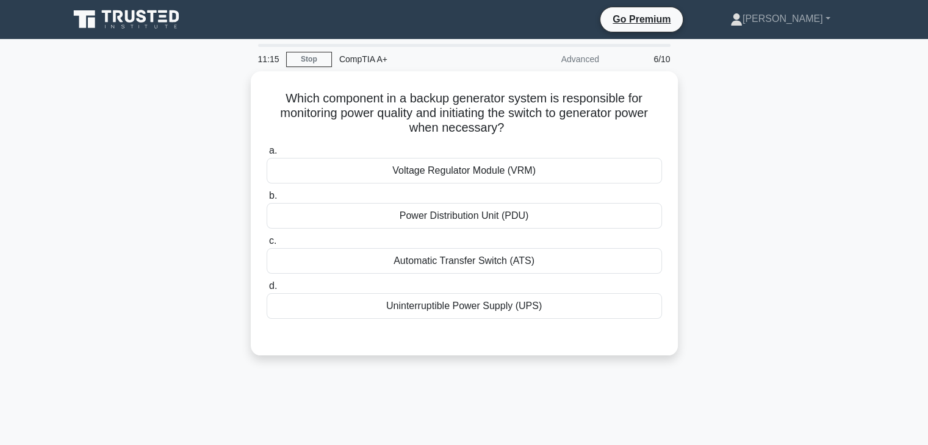
click at [694, 154] on div "Which component in a backup generator system is responsible for monitoring powe…" at bounding box center [464, 220] width 805 height 299
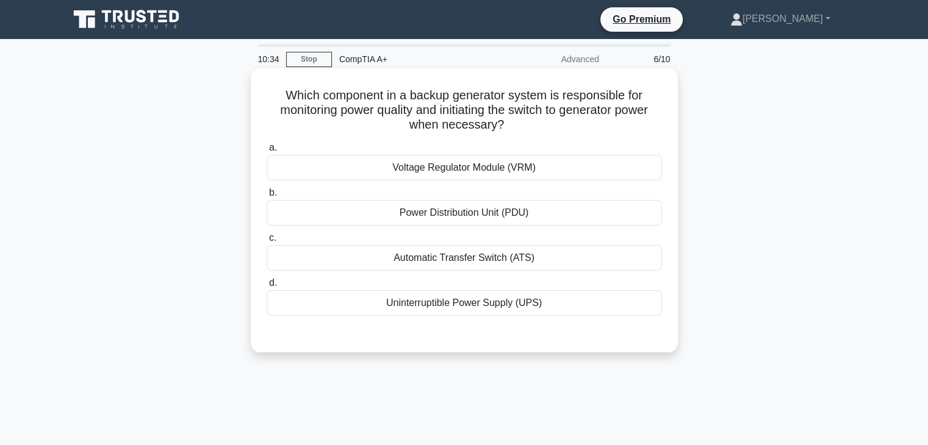
click at [513, 311] on div "Uninterruptible Power Supply (UPS)" at bounding box center [464, 303] width 395 height 26
click at [267, 287] on input "d. Uninterruptible Power Supply (UPS)" at bounding box center [267, 283] width 0 height 8
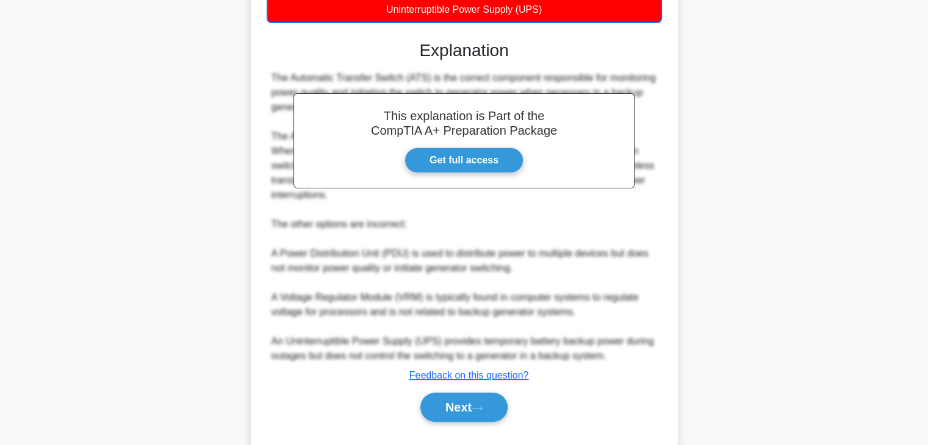
scroll to position [322, 0]
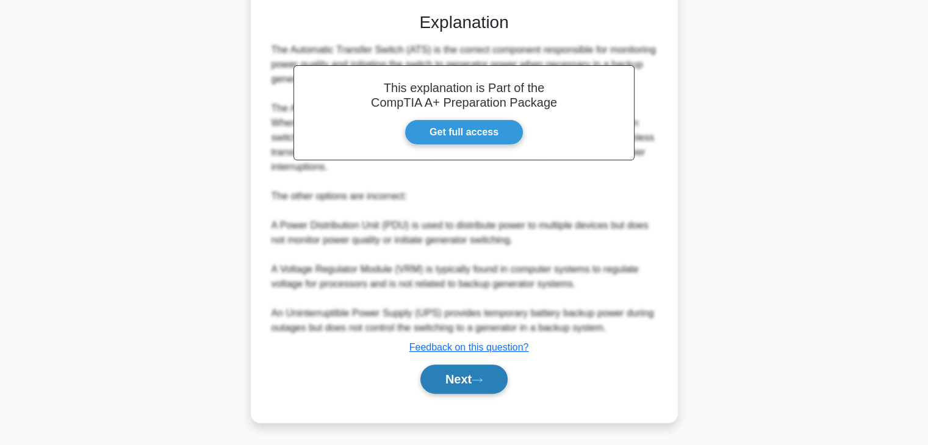
click at [442, 376] on button "Next" at bounding box center [463, 379] width 87 height 29
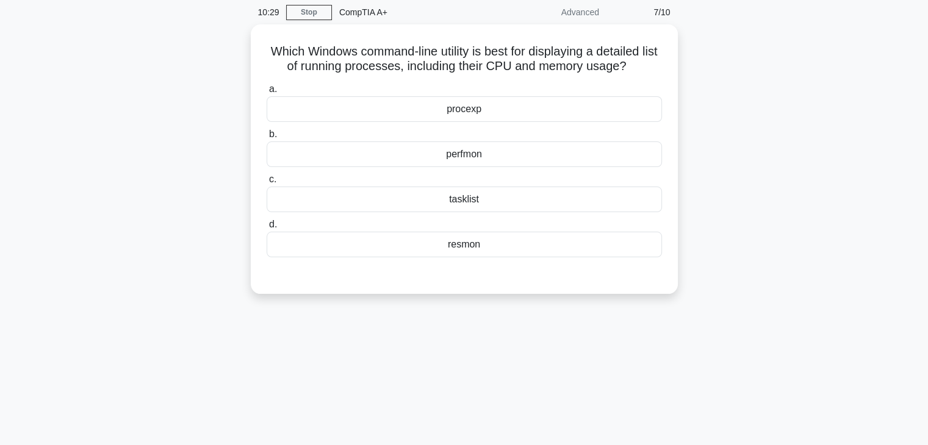
scroll to position [0, 0]
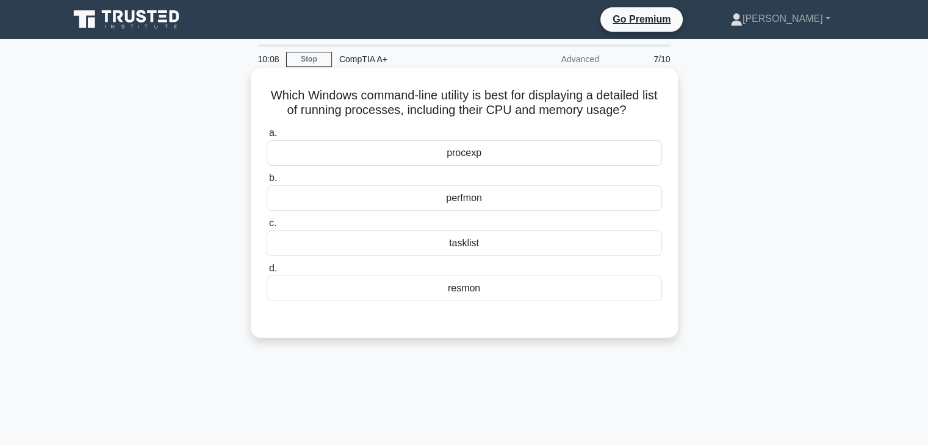
click at [485, 198] on div "perfmon" at bounding box center [464, 199] width 395 height 26
click at [267, 182] on input "b. perfmon" at bounding box center [267, 179] width 0 height 8
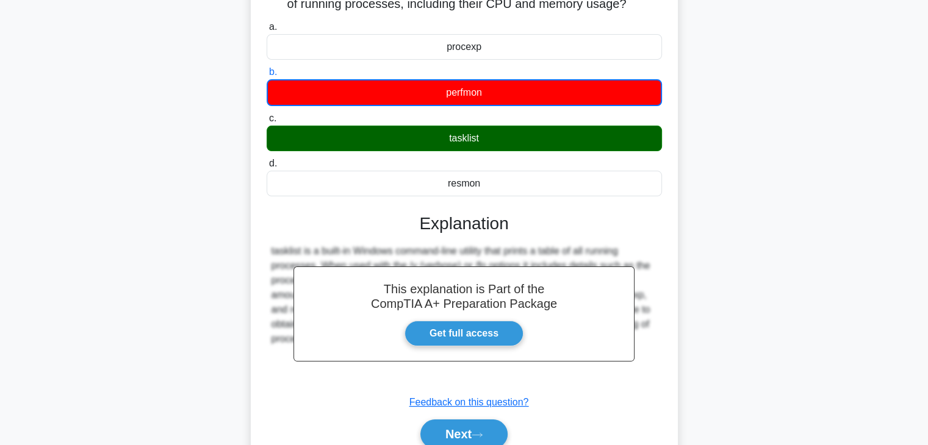
scroll to position [214, 0]
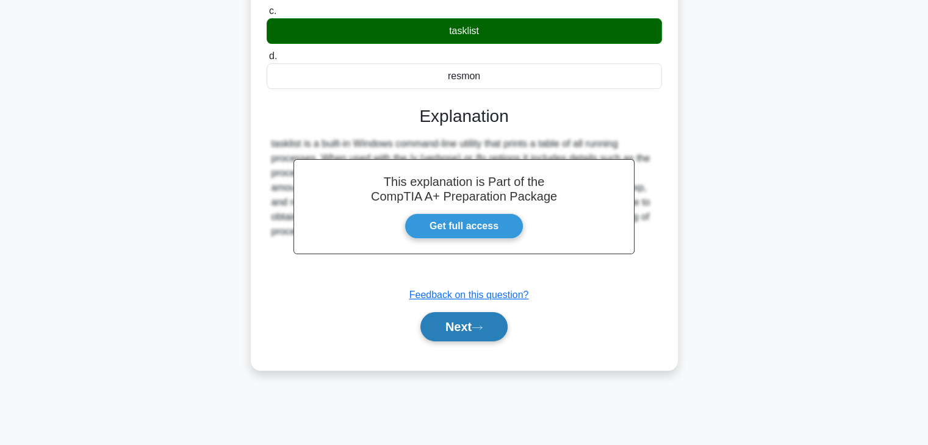
click at [453, 327] on button "Next" at bounding box center [463, 326] width 87 height 29
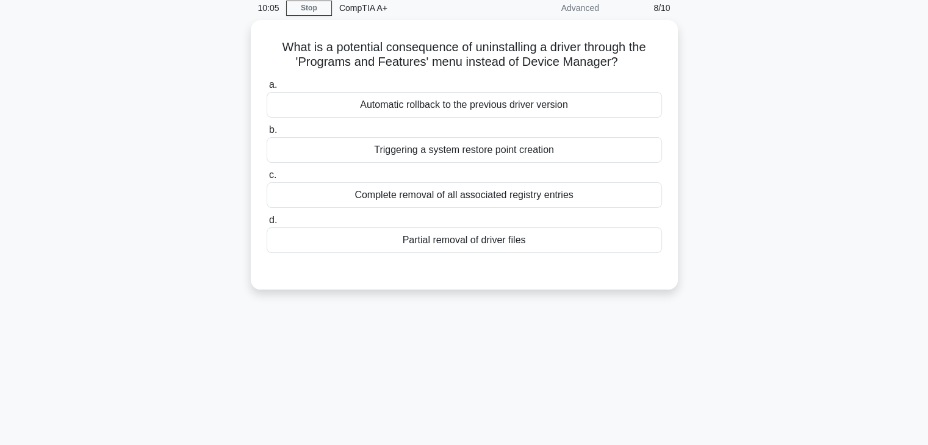
scroll to position [0, 0]
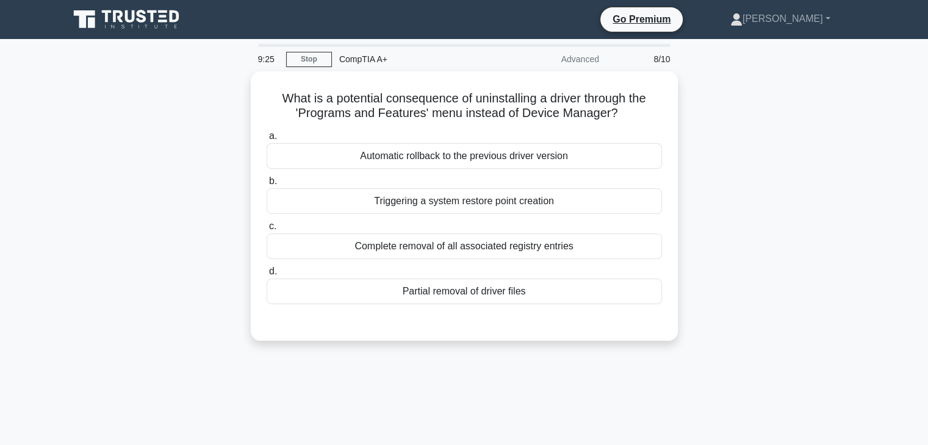
click at [689, 222] on div "What is a potential consequence of uninstalling a driver through the 'Programs …" at bounding box center [464, 213] width 805 height 284
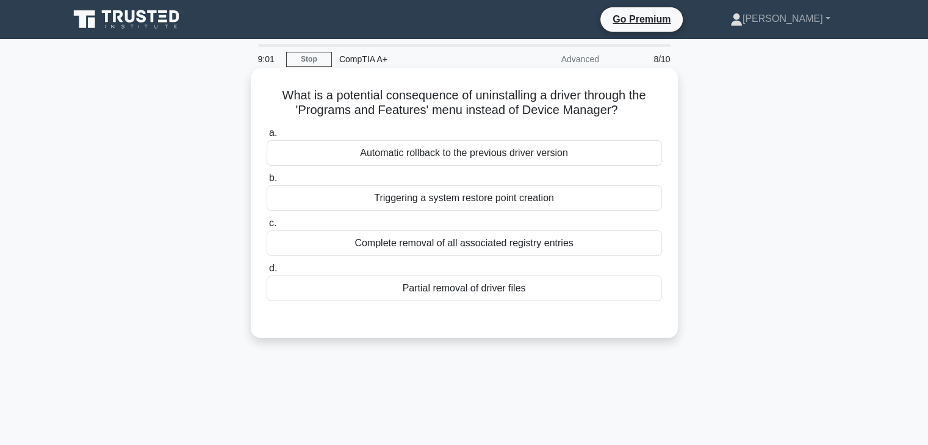
click at [578, 198] on div "Triggering a system restore point creation" at bounding box center [464, 199] width 395 height 26
click at [267, 182] on input "b. Triggering a system restore point creation" at bounding box center [267, 179] width 0 height 8
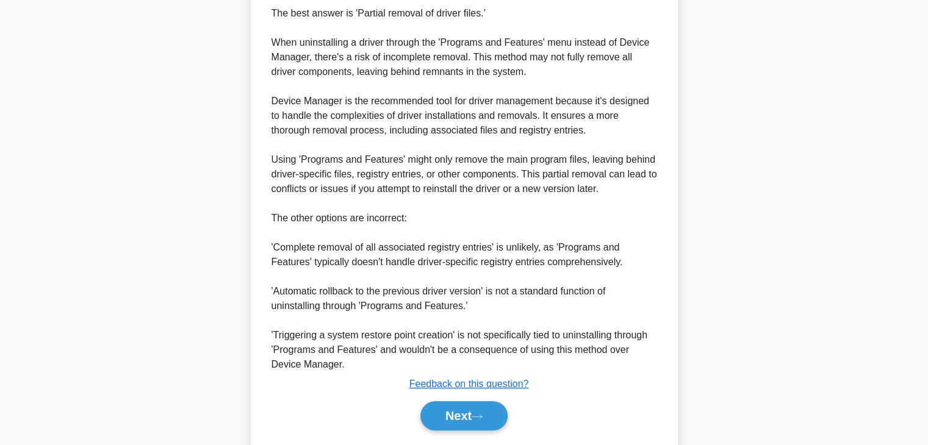
scroll to position [381, 0]
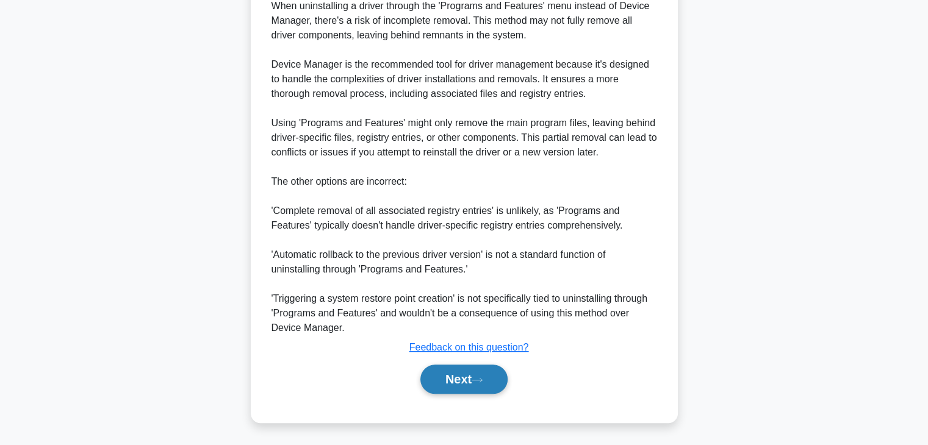
click at [486, 384] on button "Next" at bounding box center [463, 379] width 87 height 29
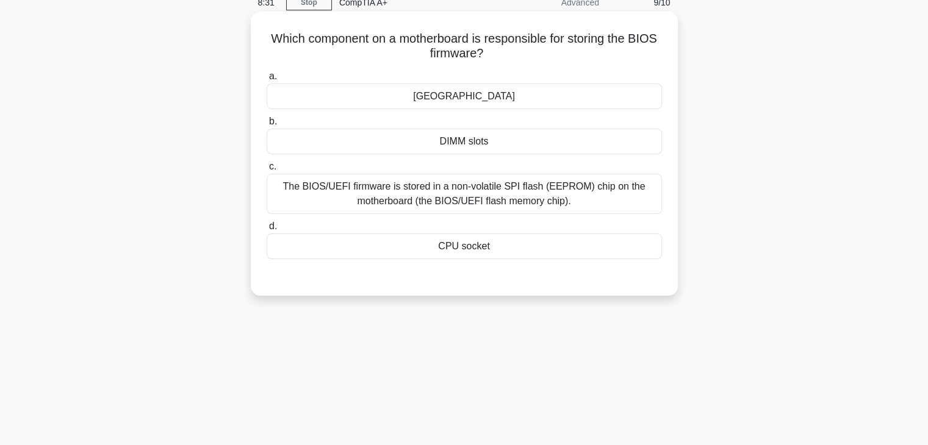
scroll to position [0, 0]
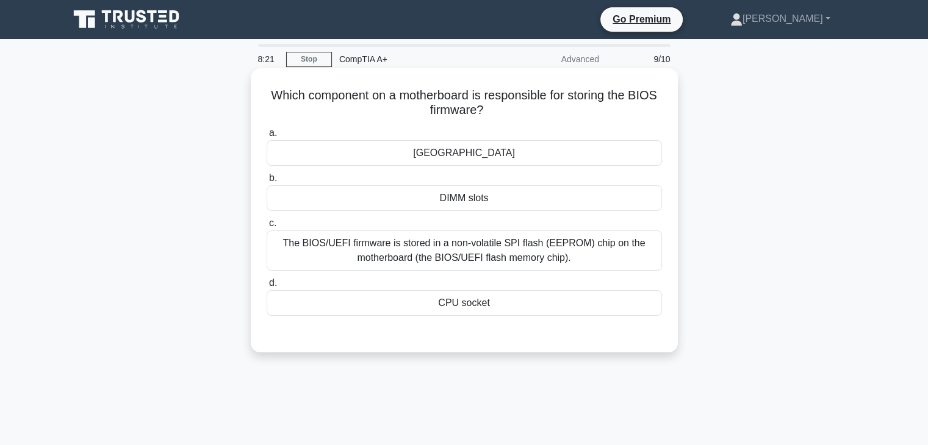
click at [445, 254] on div "The BIOS/UEFI firmware is stored in a non-volatile SPI flash (EEPROM) chip on t…" at bounding box center [464, 251] width 395 height 40
click at [267, 228] on input "c. The BIOS/UEFI firmware is stored in a non-volatile SPI flash (EEPROM) chip o…" at bounding box center [267, 224] width 0 height 8
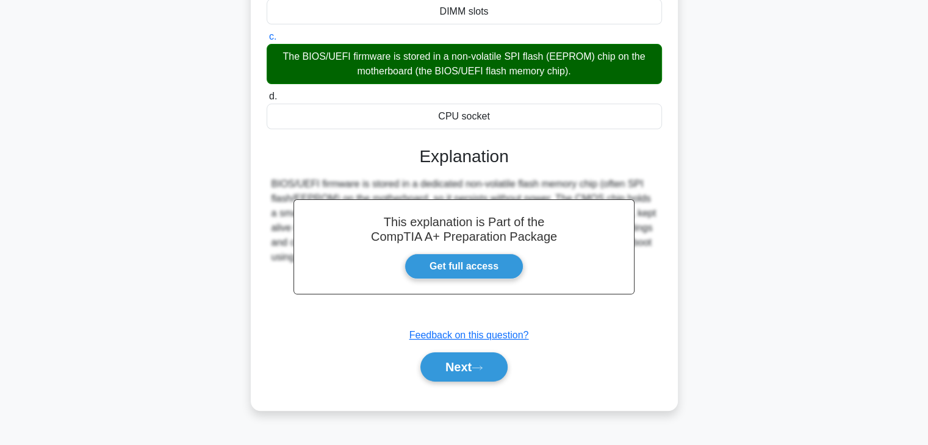
scroll to position [214, 0]
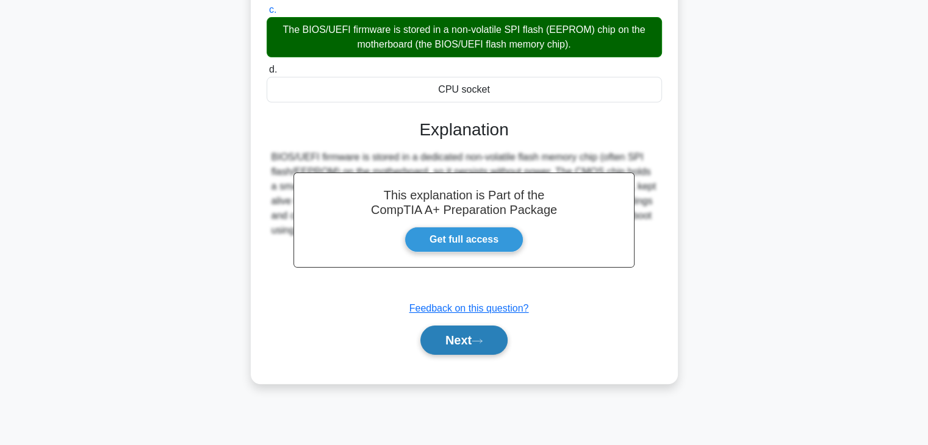
click at [503, 344] on button "Next" at bounding box center [463, 340] width 87 height 29
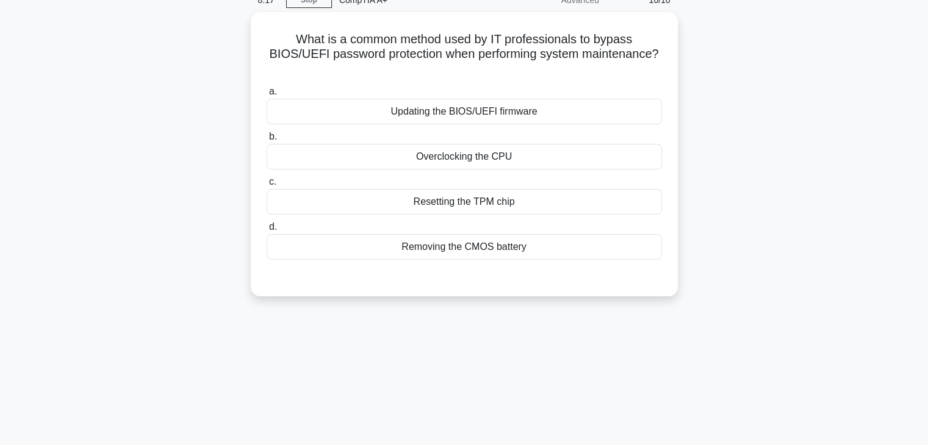
scroll to position [0, 0]
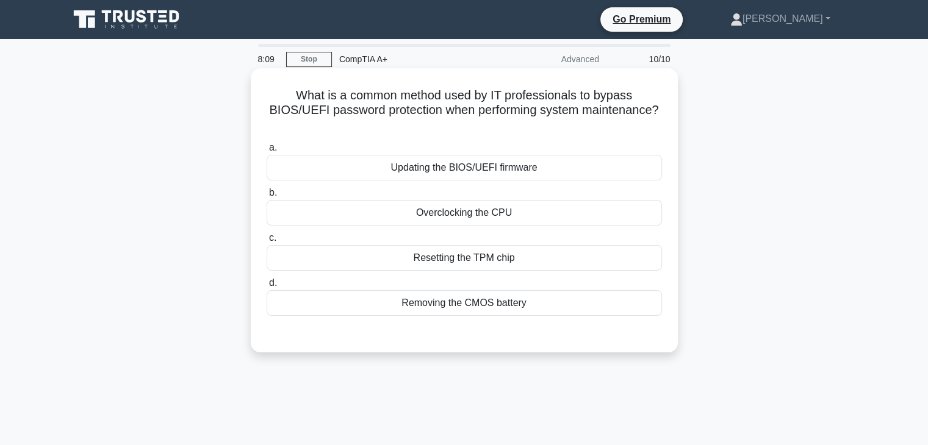
click at [488, 307] on div "Removing the CMOS battery" at bounding box center [464, 303] width 395 height 26
click at [267, 287] on input "d. Removing the CMOS battery" at bounding box center [267, 283] width 0 height 8
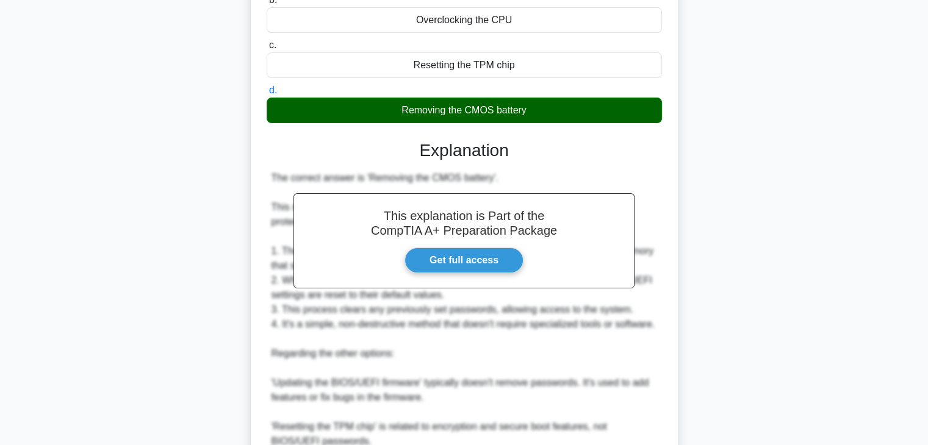
scroll to position [350, 0]
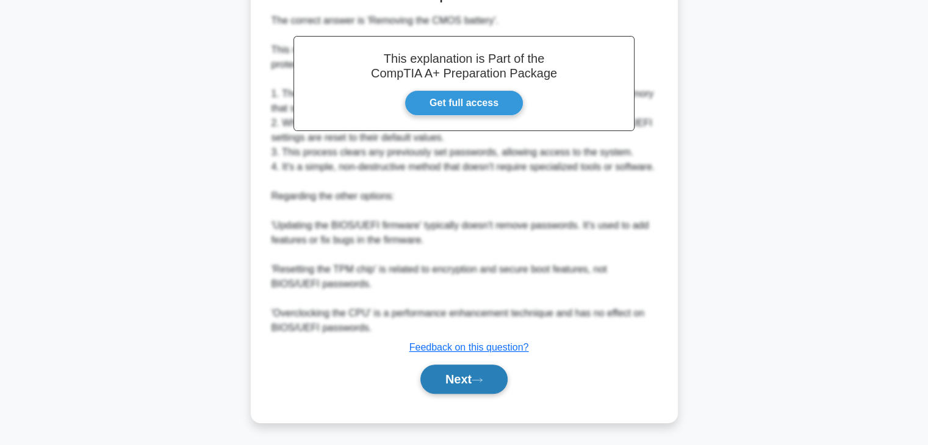
click at [488, 371] on button "Next" at bounding box center [463, 379] width 87 height 29
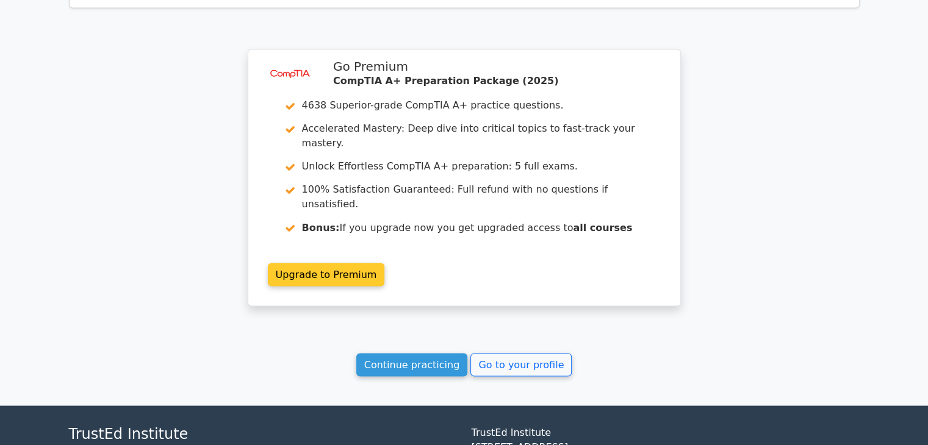
scroll to position [2106, 0]
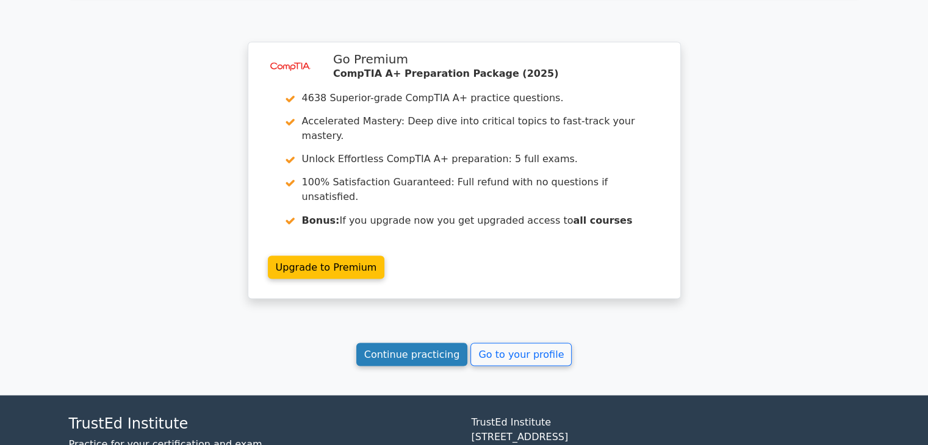
click at [400, 343] on link "Continue practicing" at bounding box center [412, 354] width 112 height 23
